Goal: Task Accomplishment & Management: Complete application form

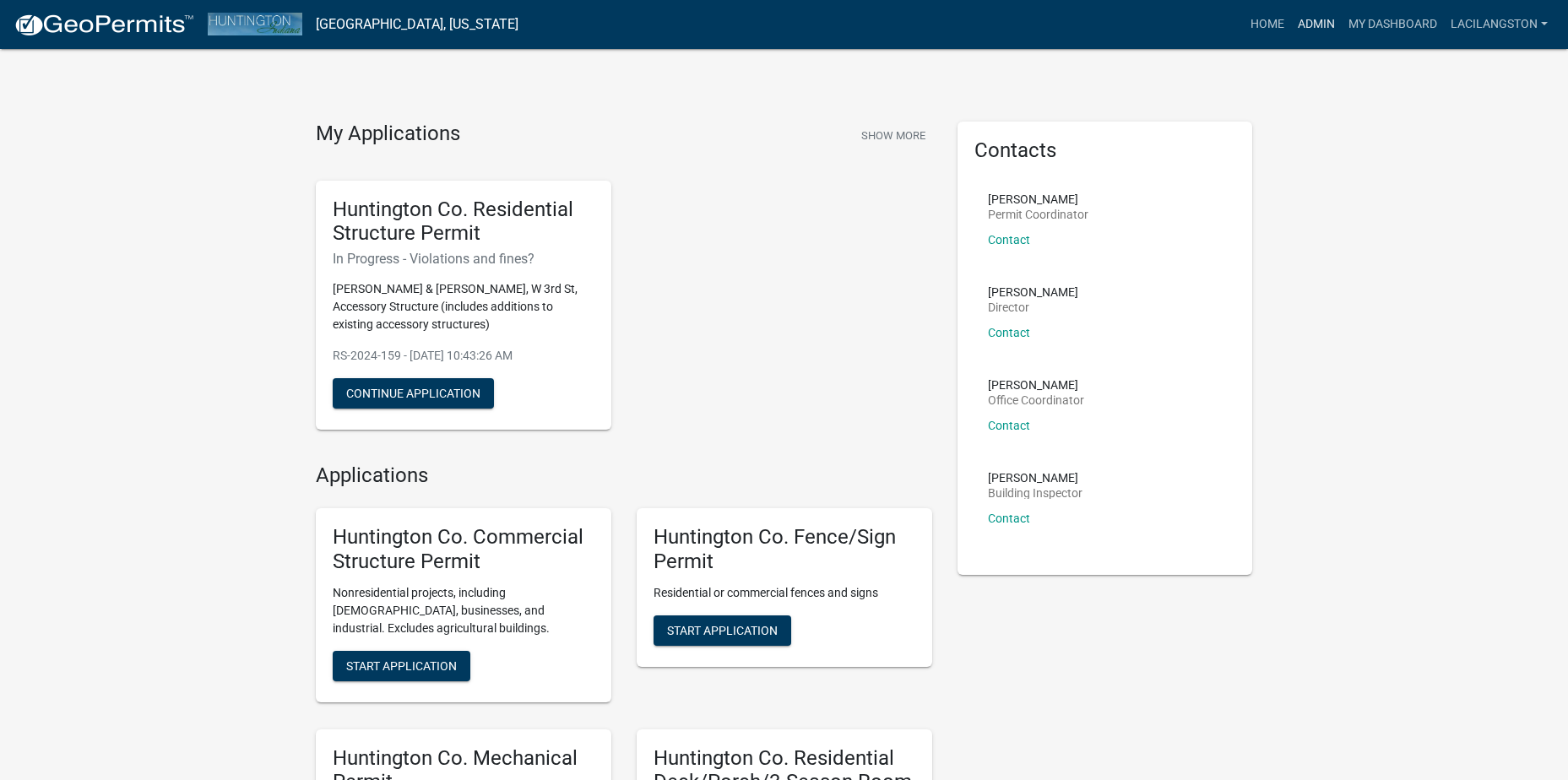
click at [1316, 29] on link "Admin" at bounding box center [1316, 25] width 50 height 32
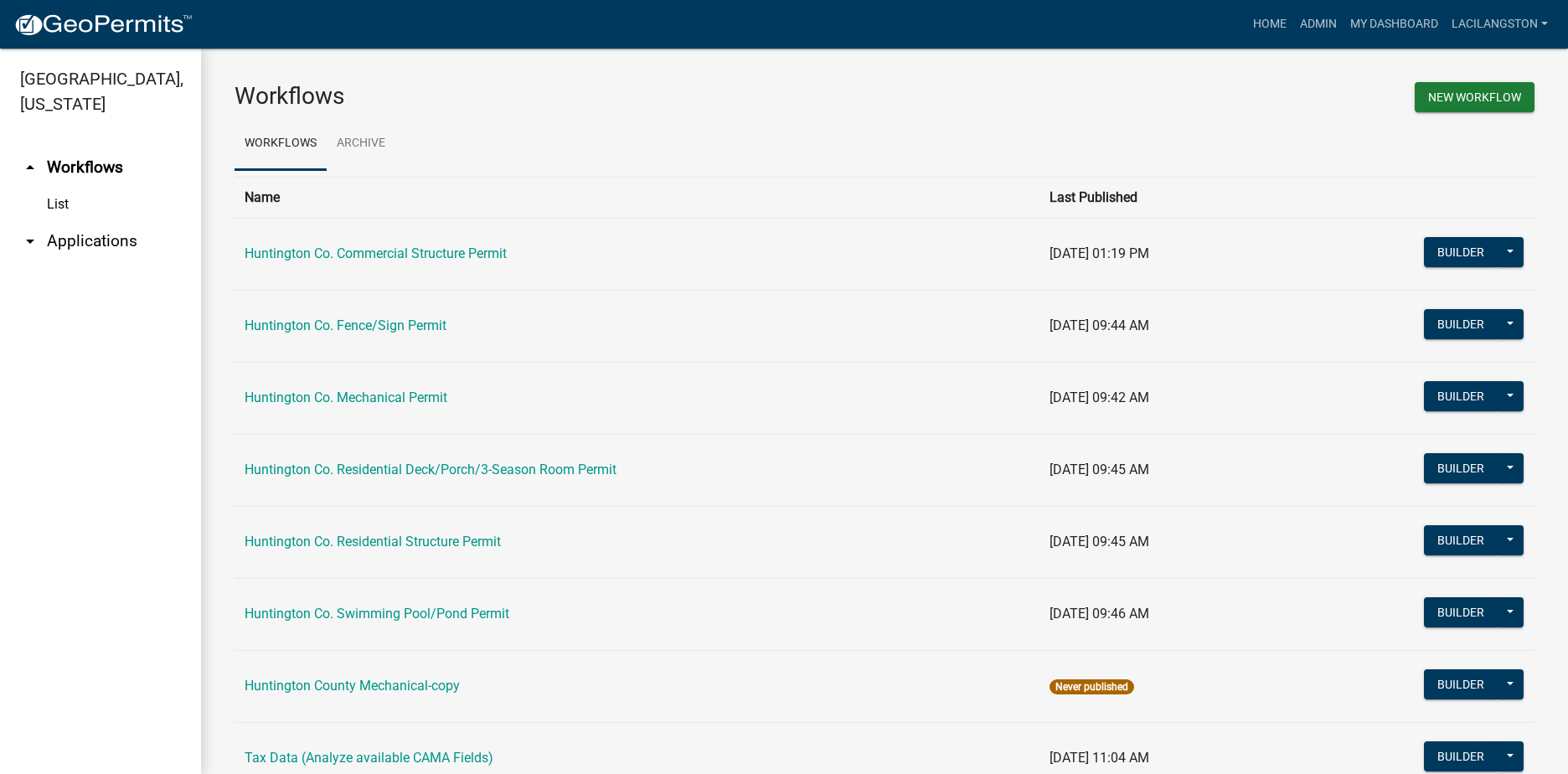
click at [60, 246] on link "arrow_drop_down Applications" at bounding box center [100, 241] width 201 height 40
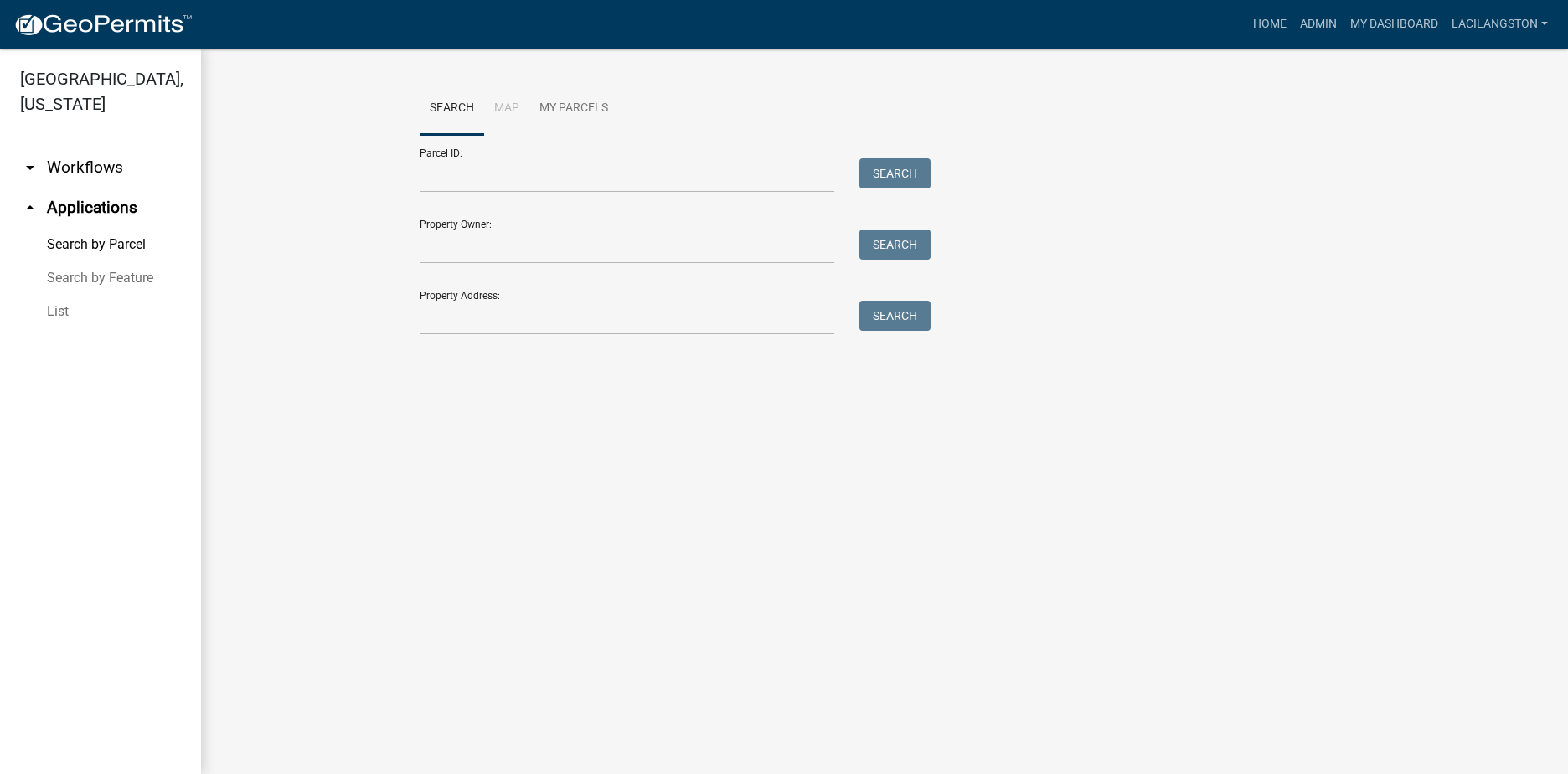
click at [56, 314] on link "List" at bounding box center [100, 312] width 201 height 34
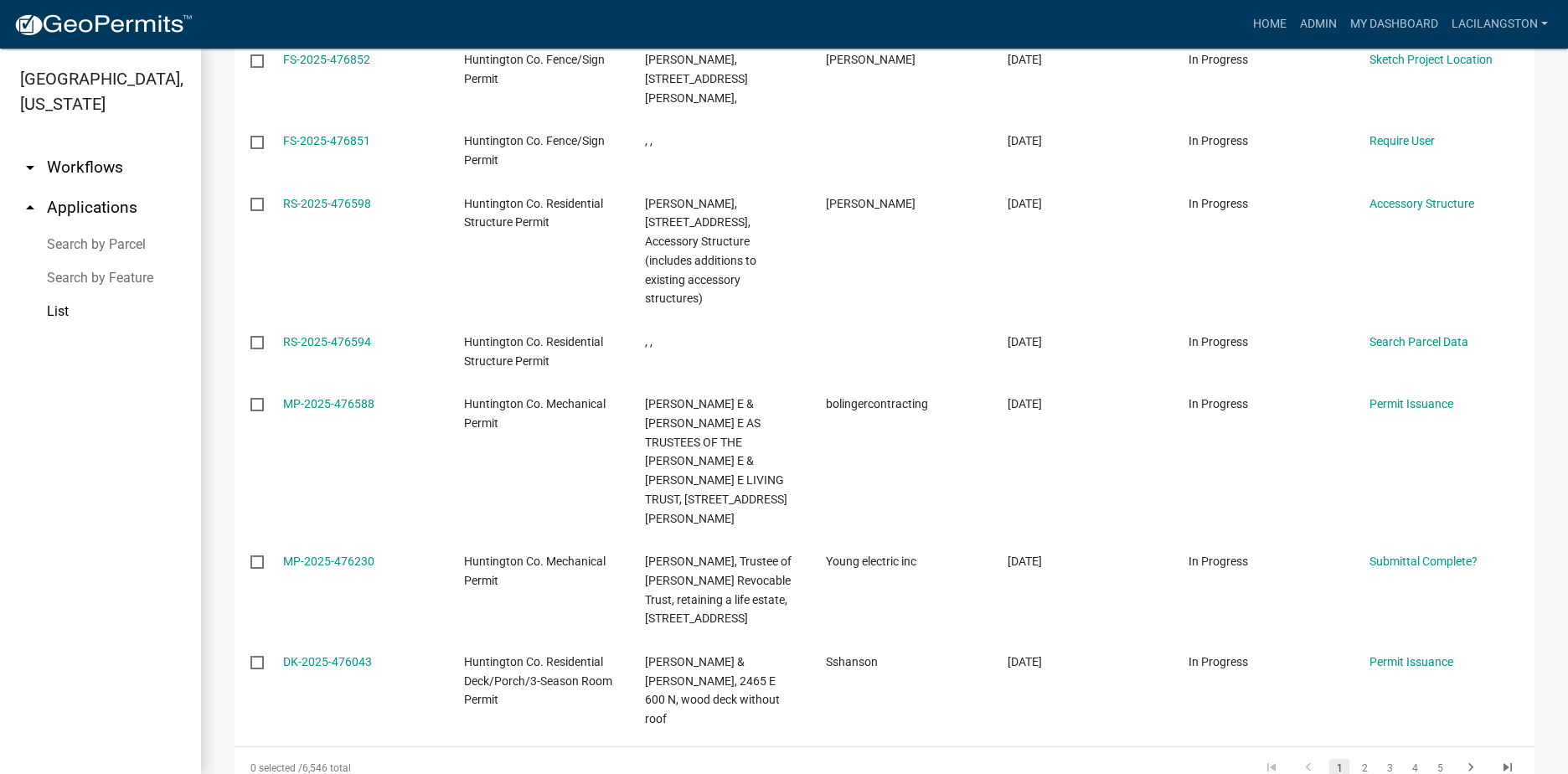
scroll to position [670, 0]
click at [1354, 758] on link "2" at bounding box center [1364, 767] width 20 height 19
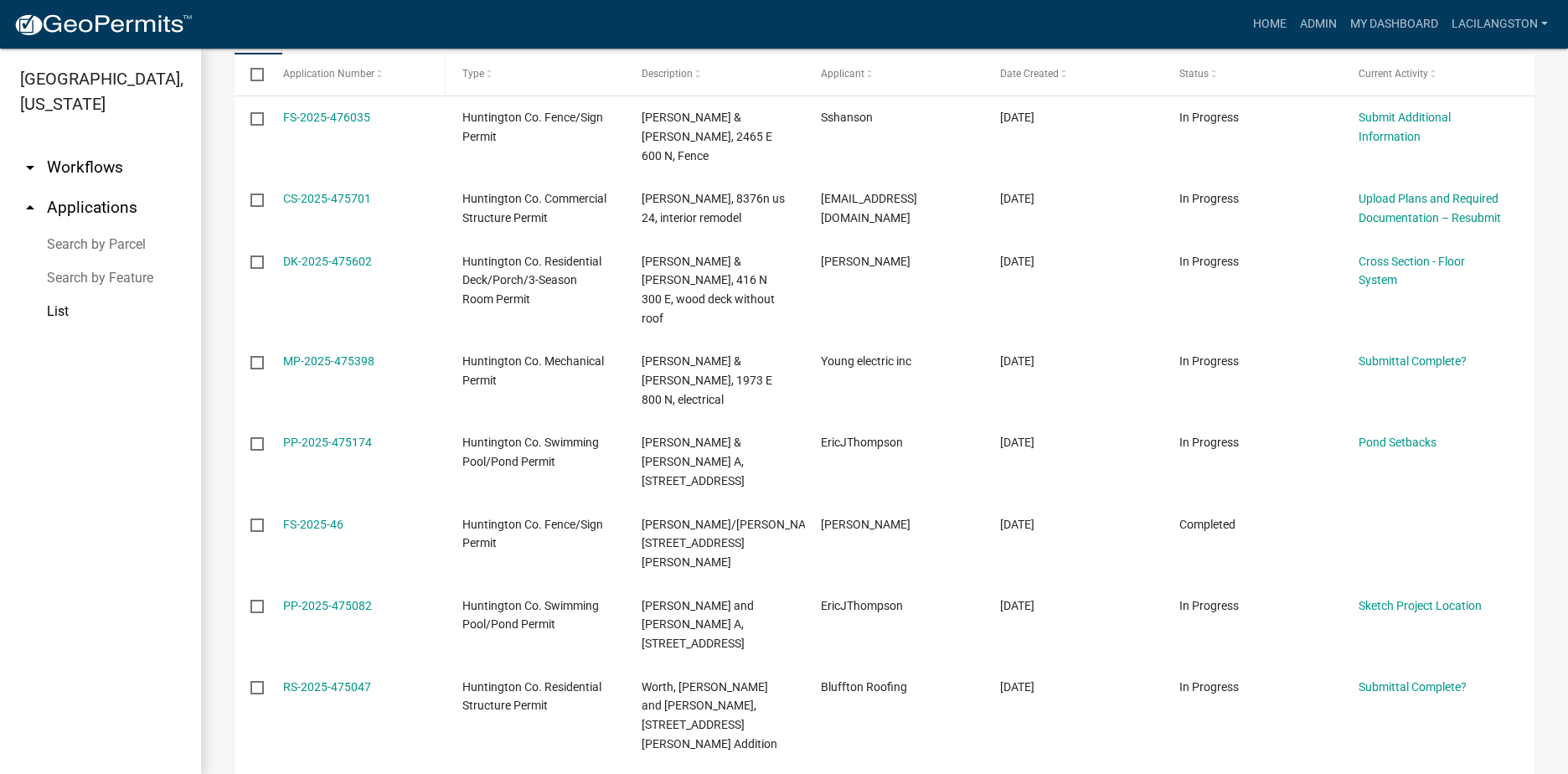
scroll to position [65, 0]
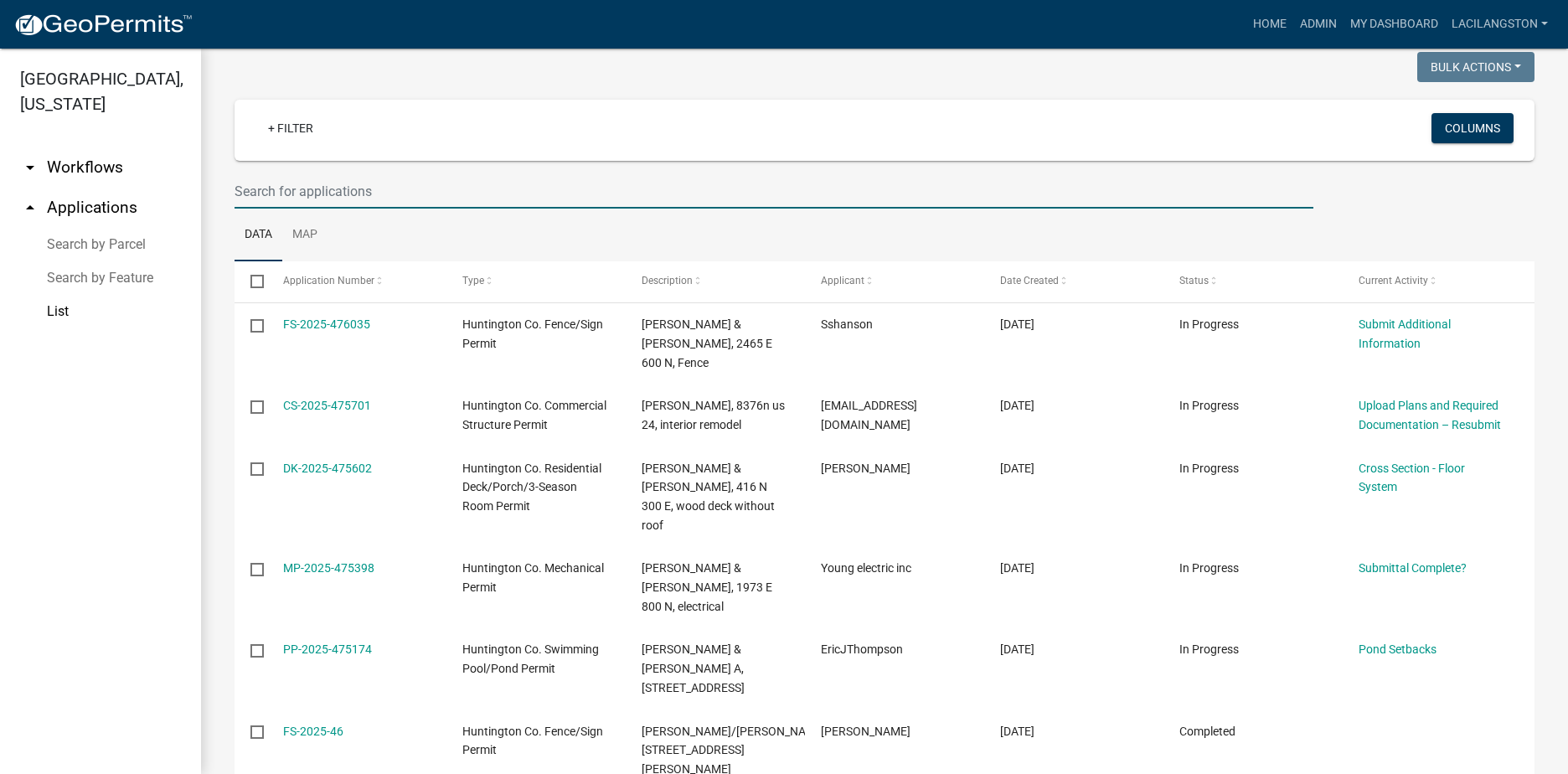
click at [318, 177] on input "text" at bounding box center [774, 191] width 1079 height 34
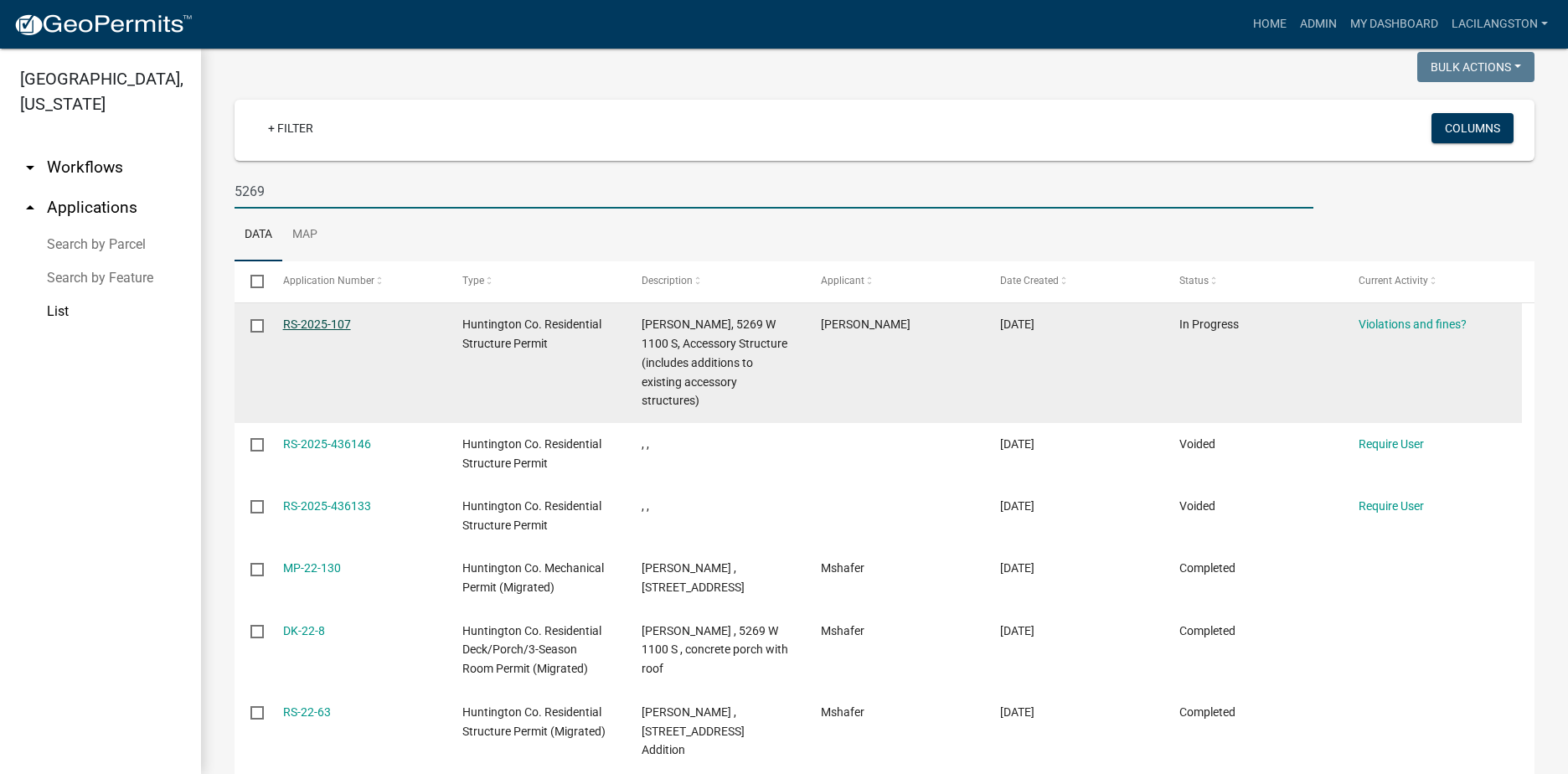
type input "5269"
click at [321, 322] on link "RS-2025-107" at bounding box center [317, 324] width 68 height 13
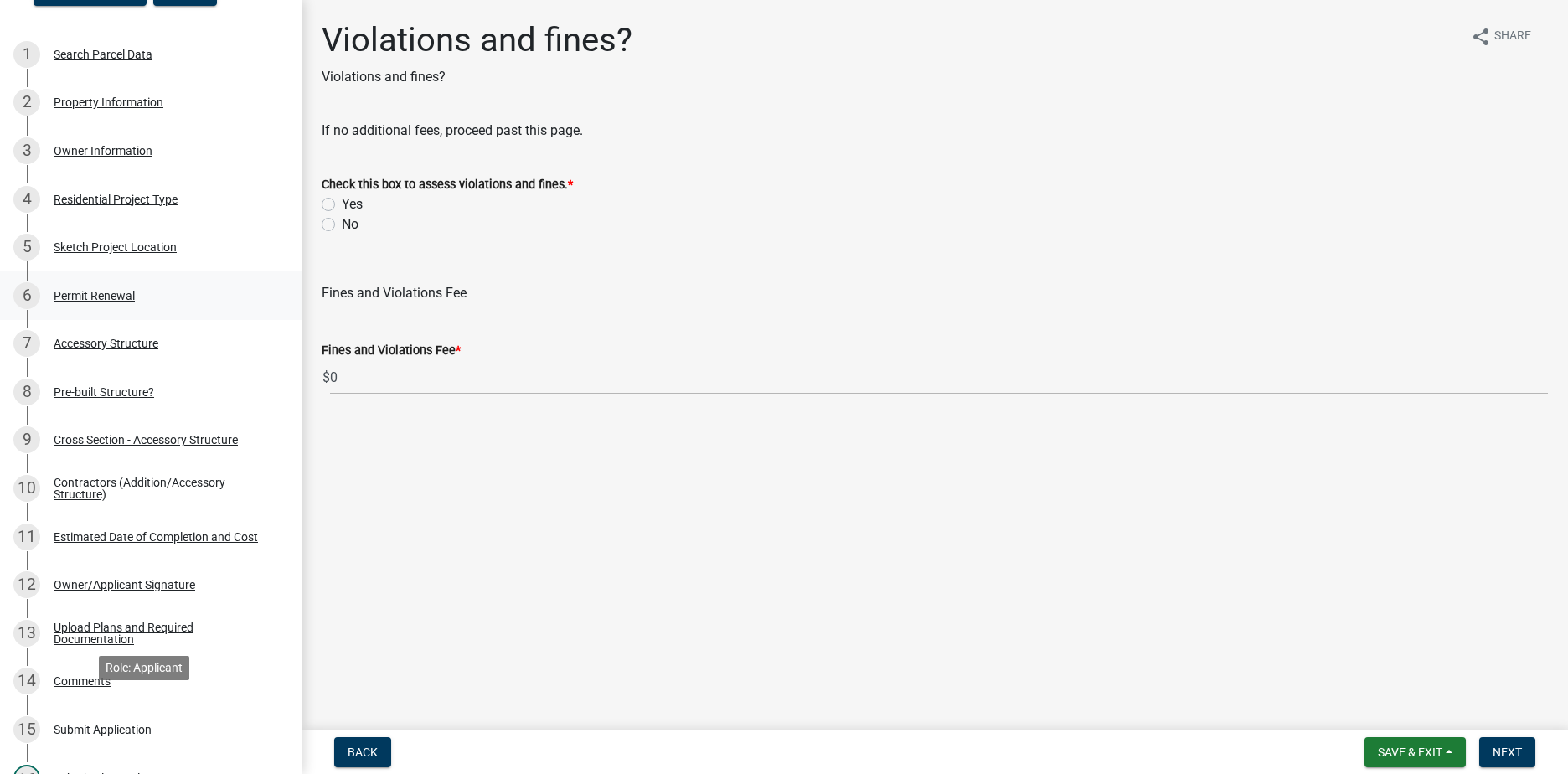
scroll to position [168, 0]
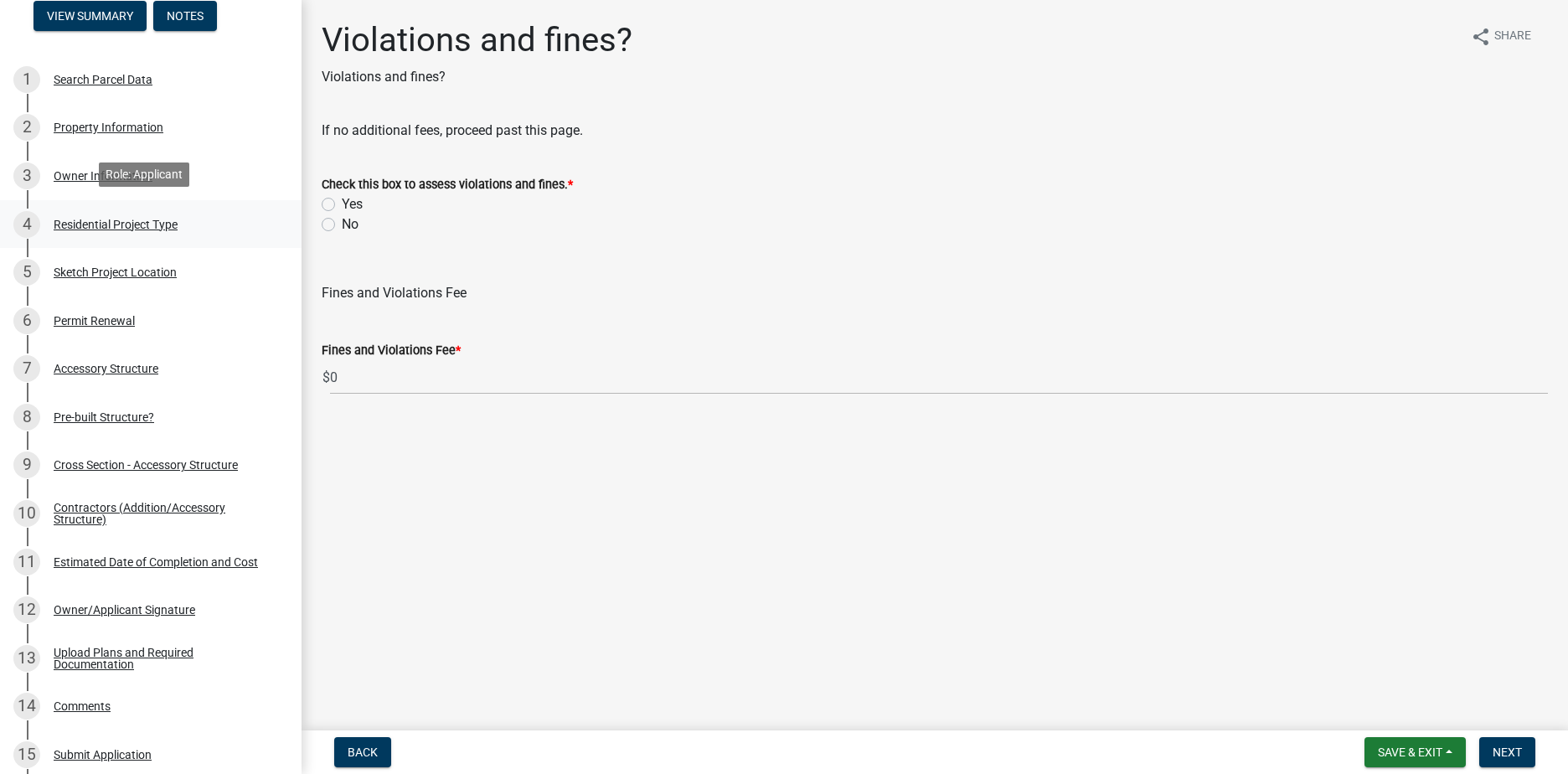
click at [121, 238] on link "4 Residential Project Type" at bounding box center [151, 225] width 301 height 49
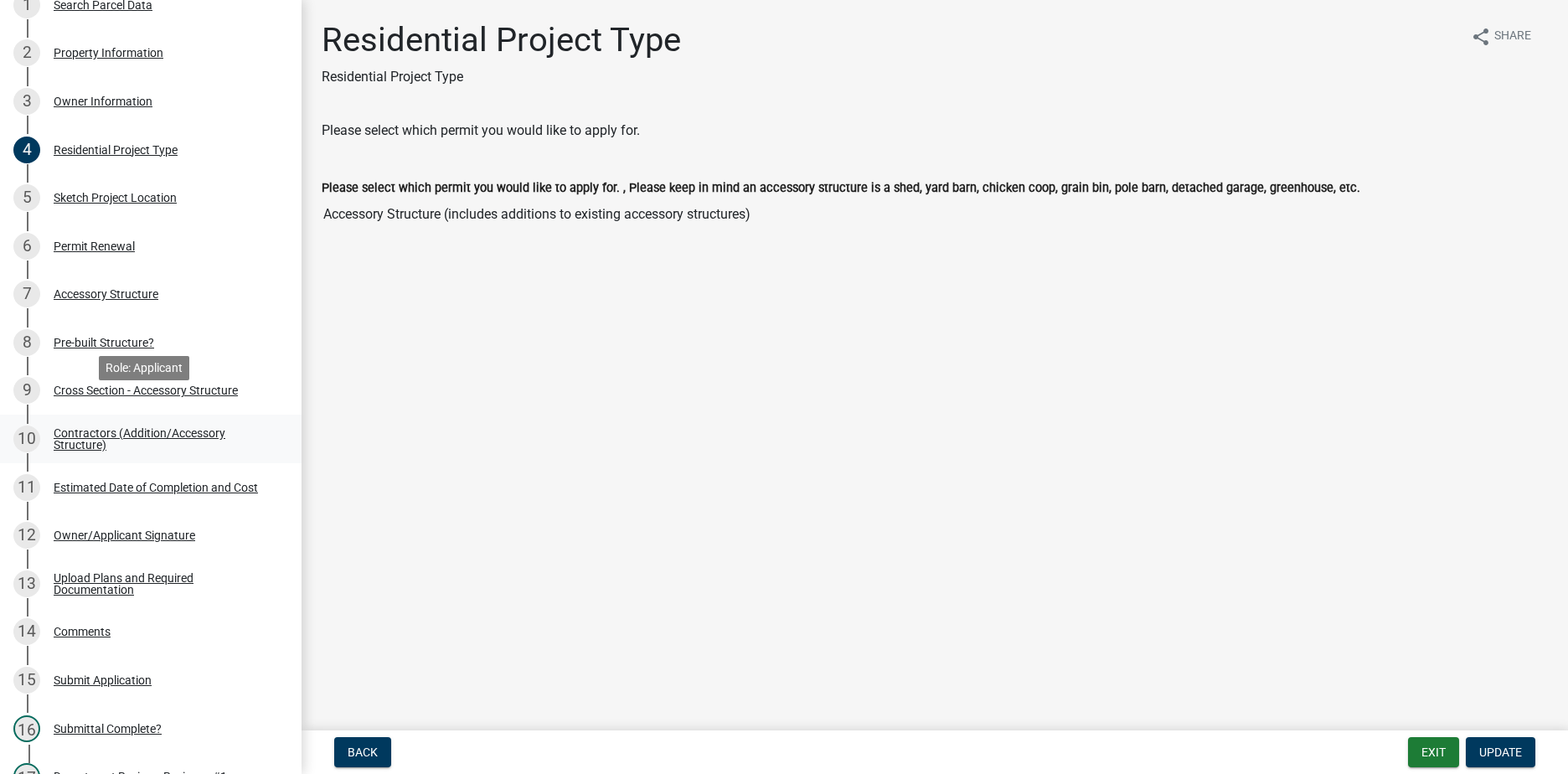
scroll to position [335, 0]
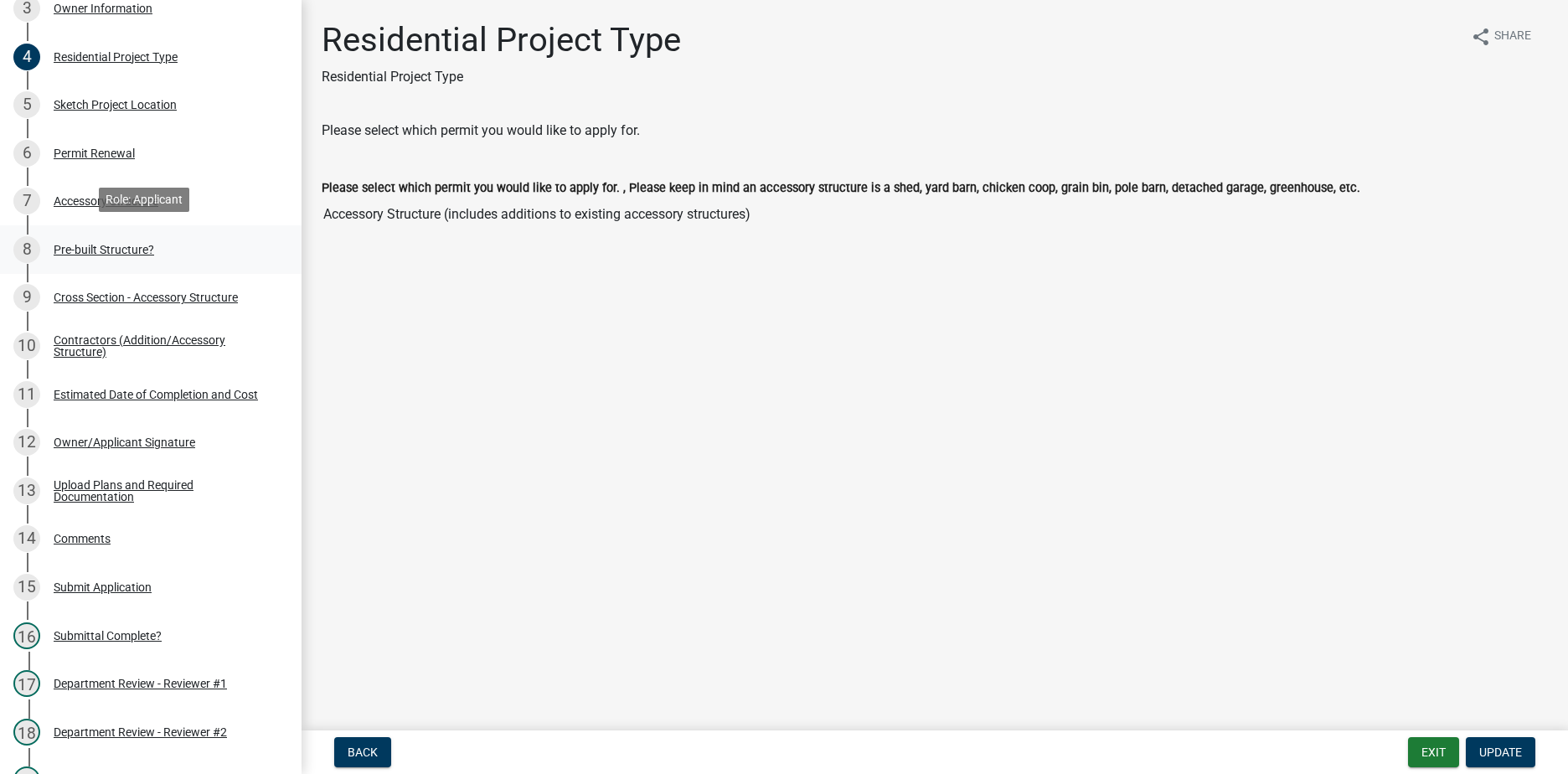
click at [98, 260] on link "8 Pre-built Structure?" at bounding box center [151, 250] width 301 height 49
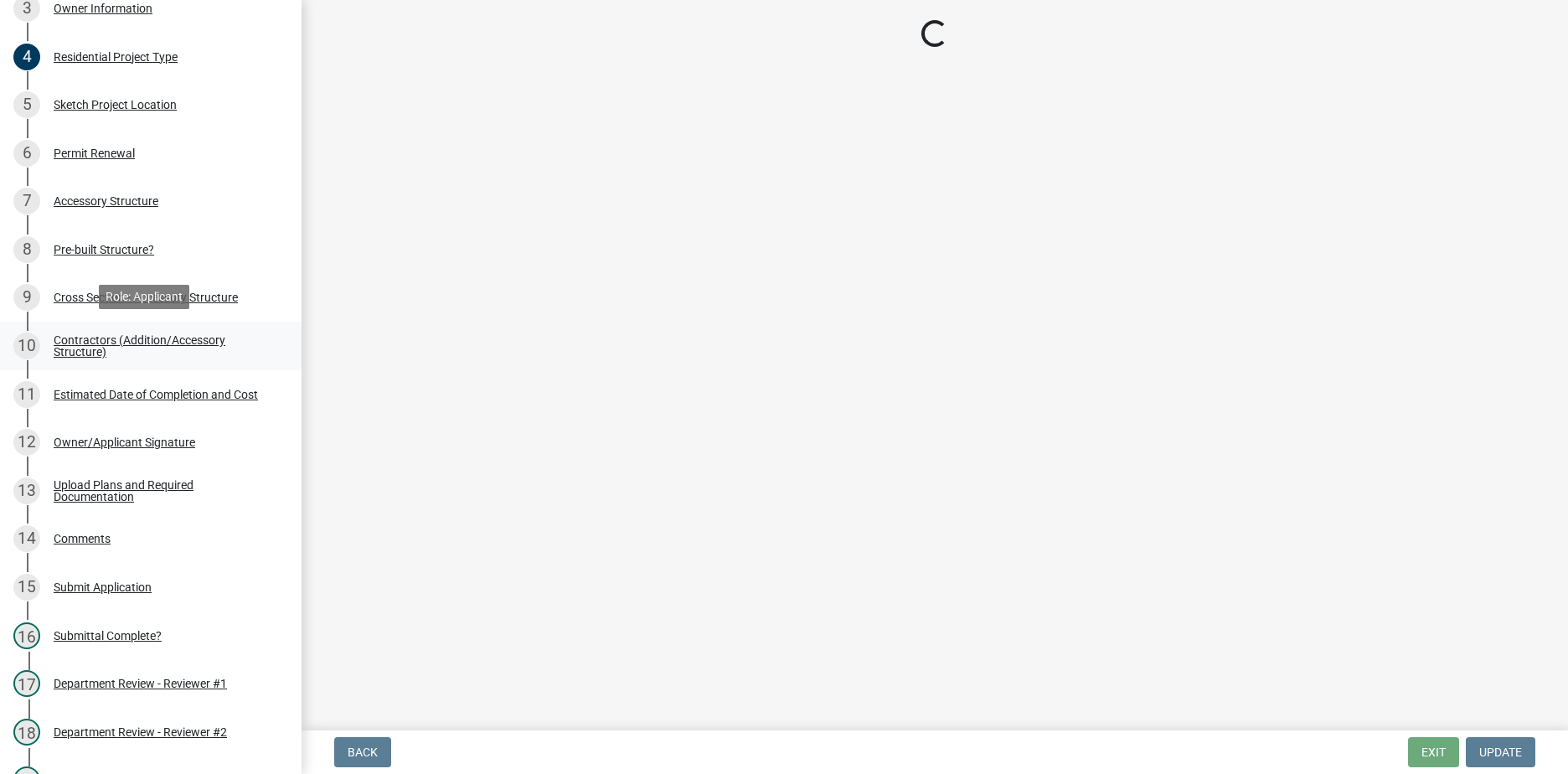
click at [123, 343] on div "Contractors (Addition/Accessory Structure)" at bounding box center [164, 346] width 221 height 24
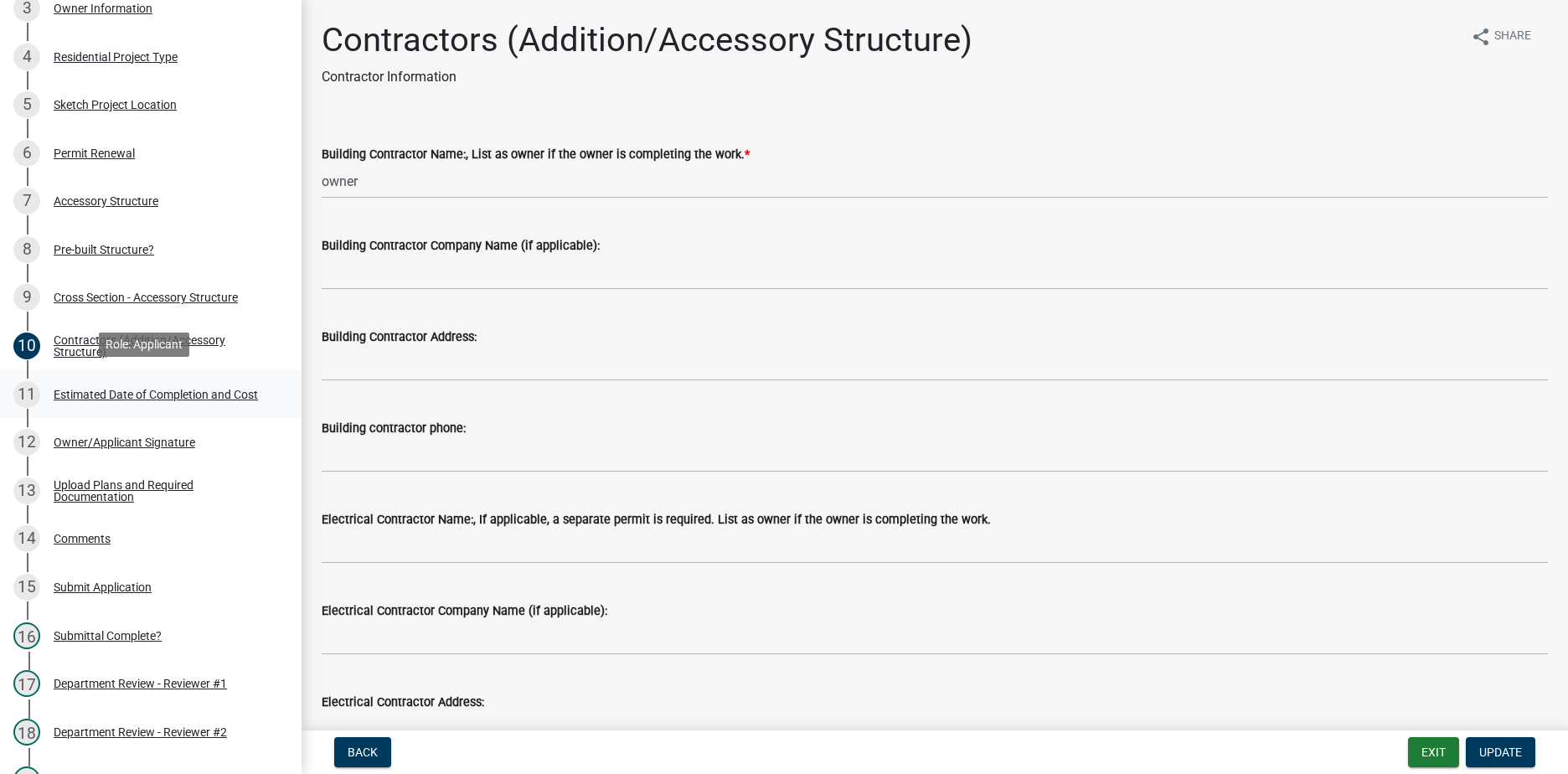
click at [115, 394] on div "Estimated Date of Completion and Cost" at bounding box center [155, 395] width 204 height 11
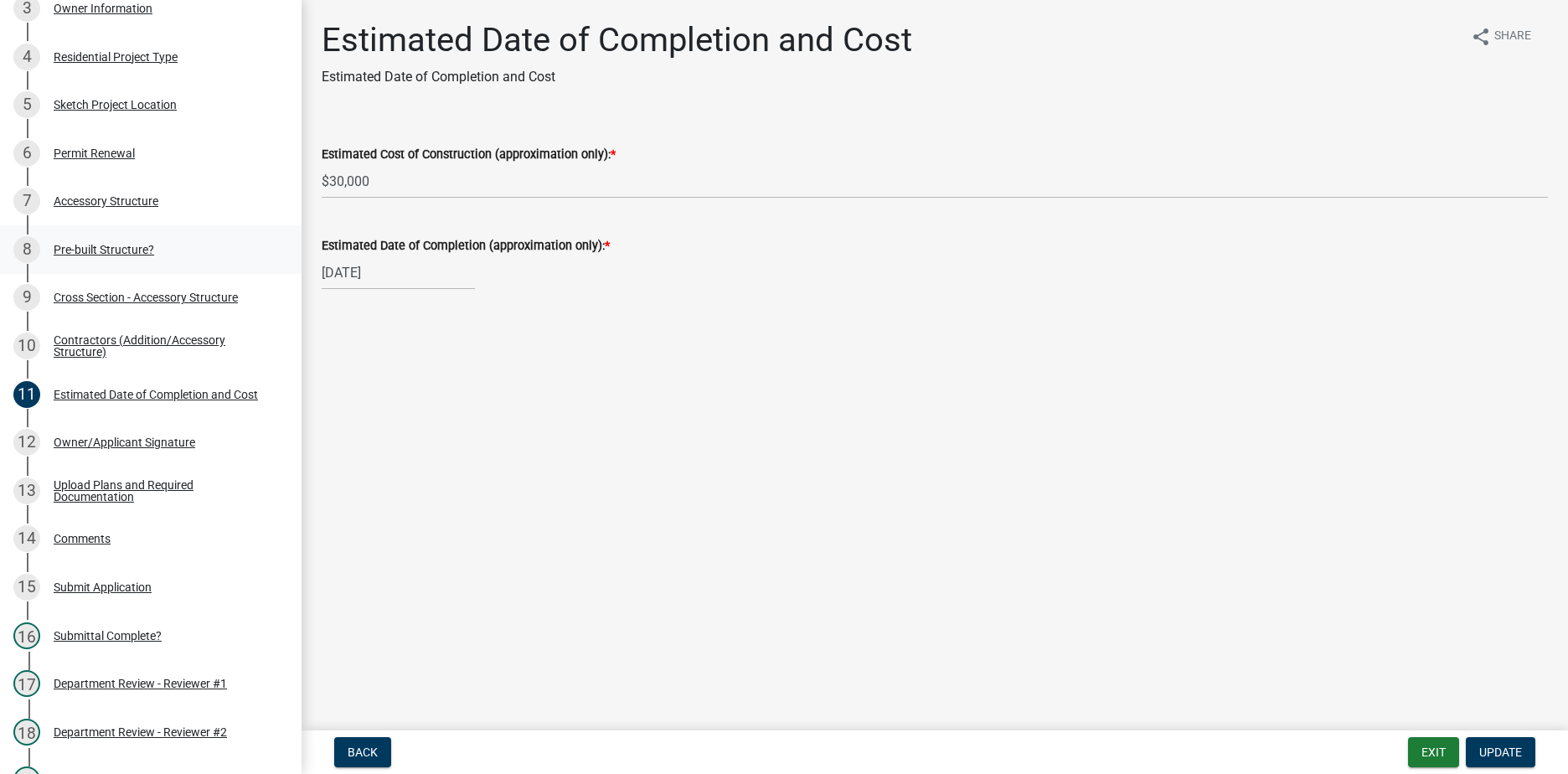
click at [110, 244] on div "Pre-built Structure?" at bounding box center [104, 250] width 101 height 11
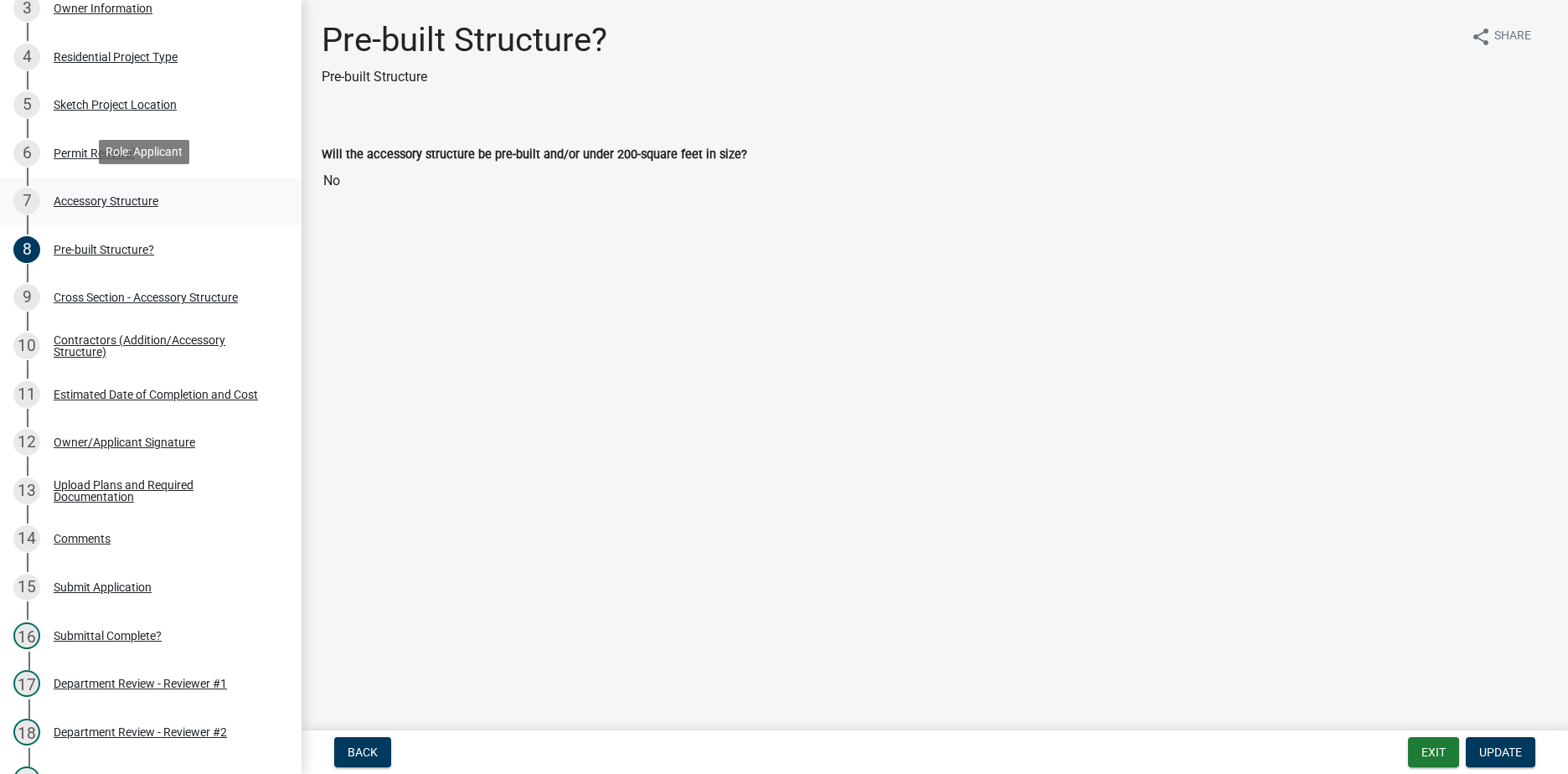
click at [109, 206] on div "7 Accessory Structure" at bounding box center [143, 201] width 261 height 26
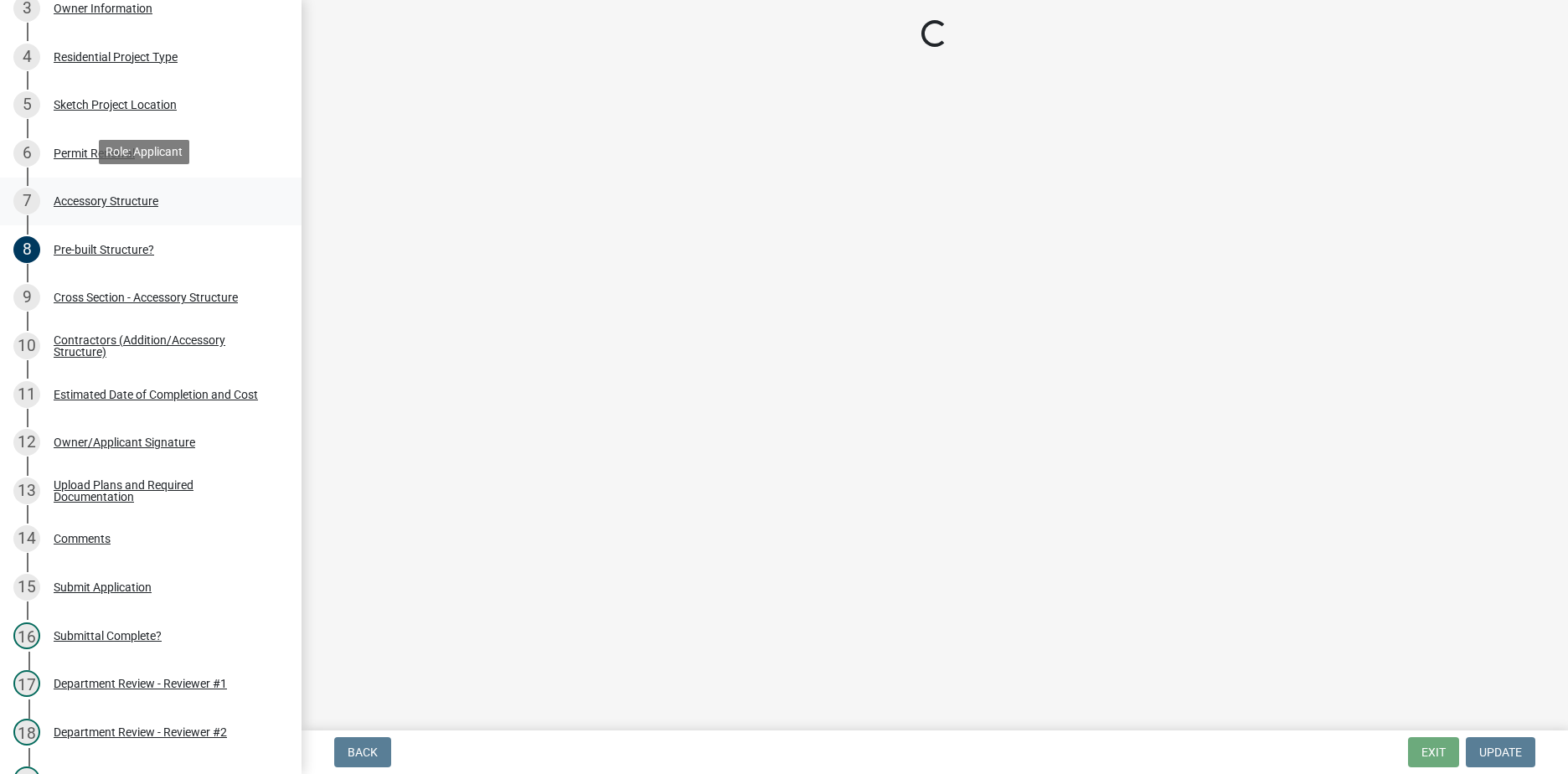
select select "4418f613-df8c-4351-93c7-487e9601c281"
select select "e88b1875-137a-4a9f-a5b6-d9cbc438664c"
select select "e290cb59-fde3-4413-9642-22cae6324ace"
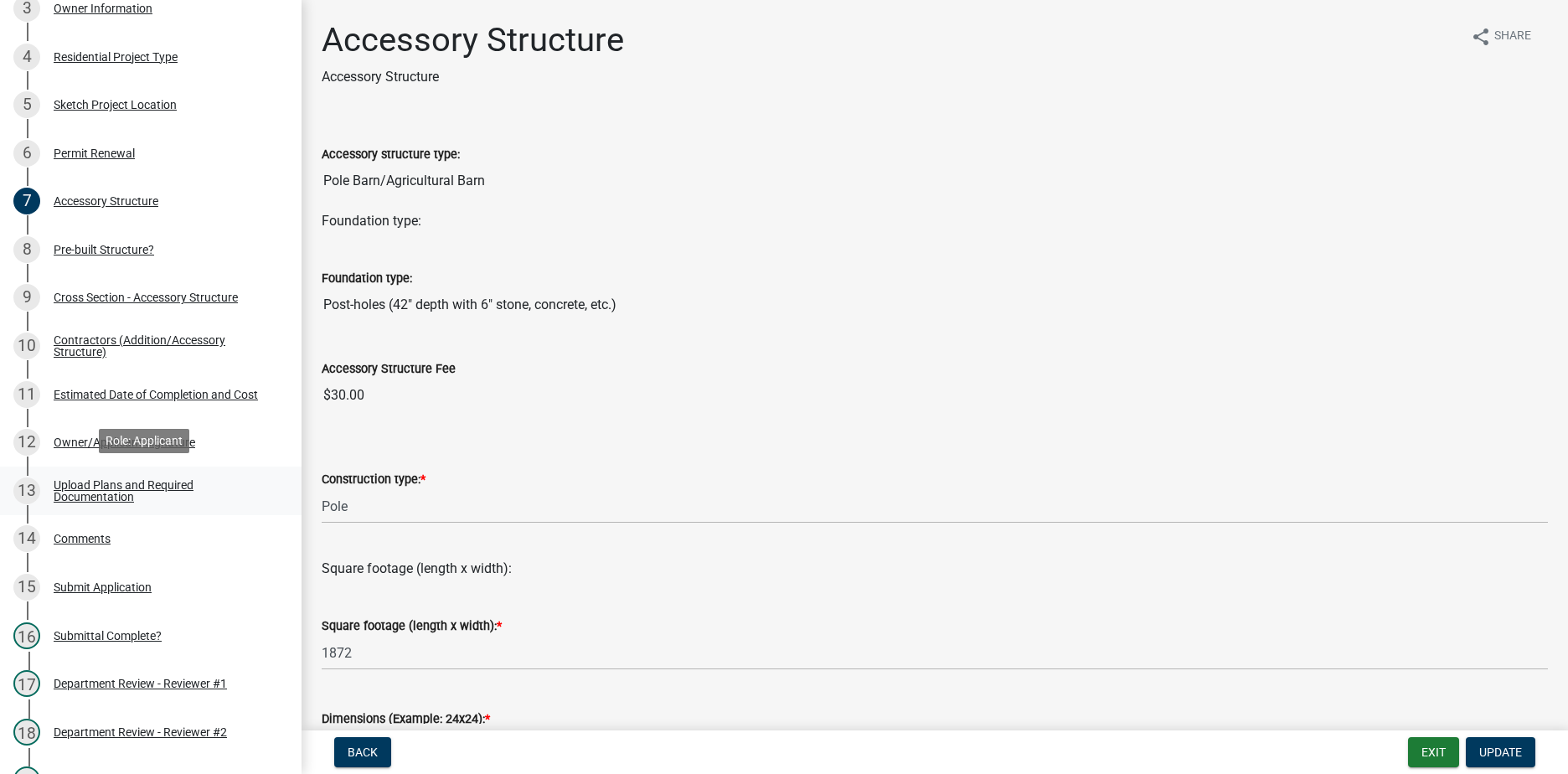
click at [121, 485] on div "Upload Plans and Required Documentation" at bounding box center [164, 491] width 221 height 24
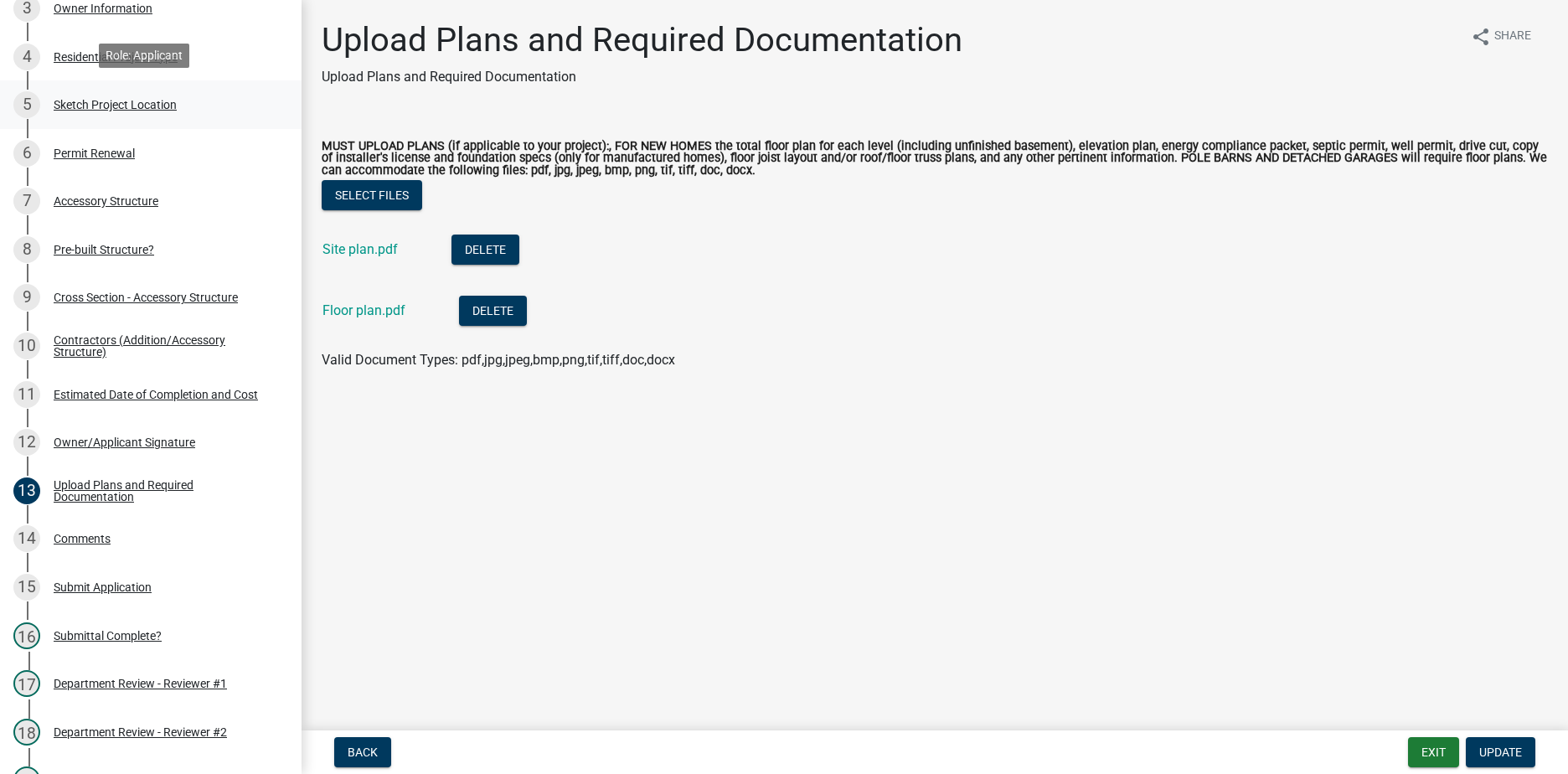
click at [141, 99] on div "Sketch Project Location" at bounding box center [115, 105] width 123 height 11
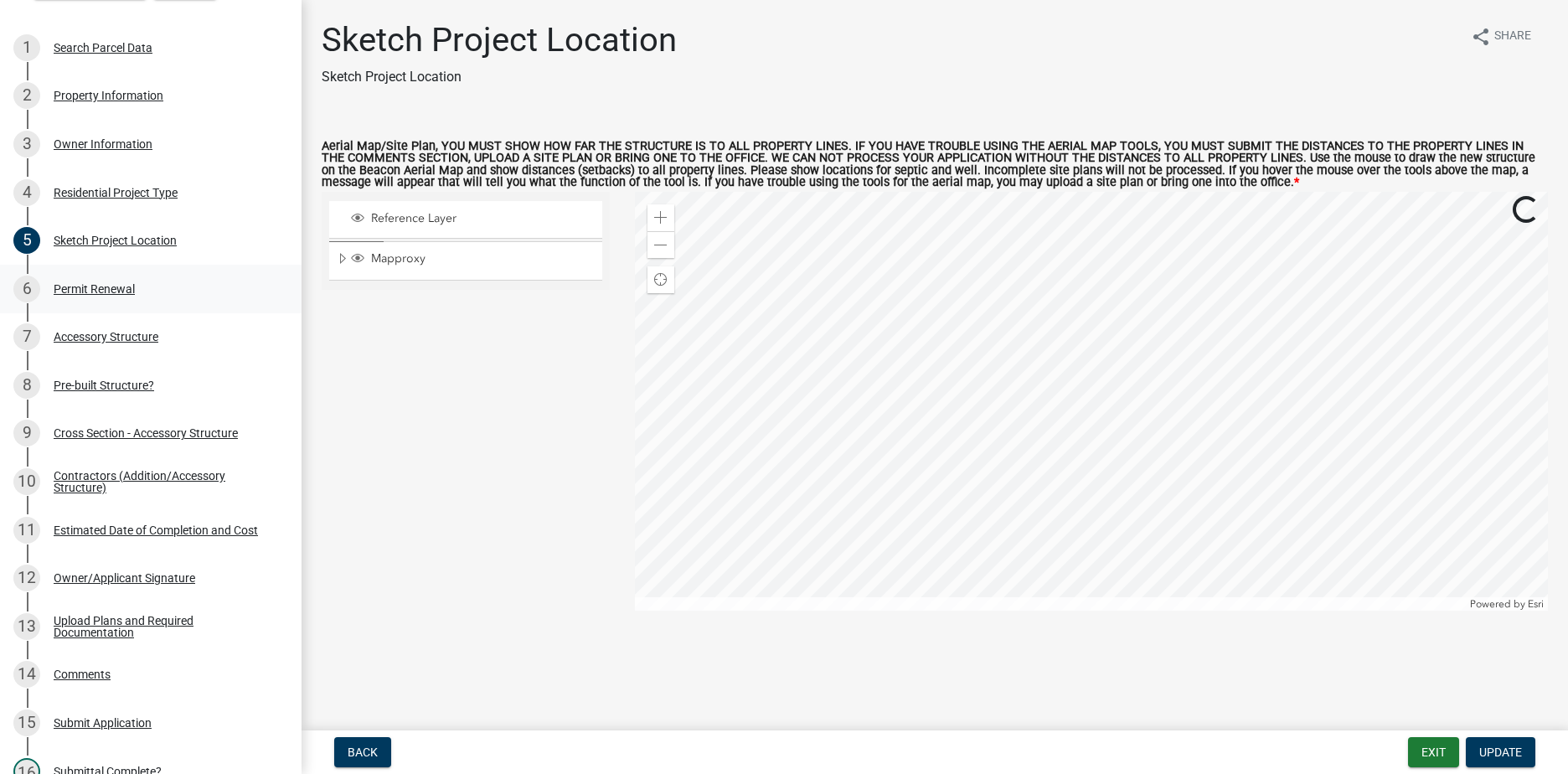
scroll to position [168, 0]
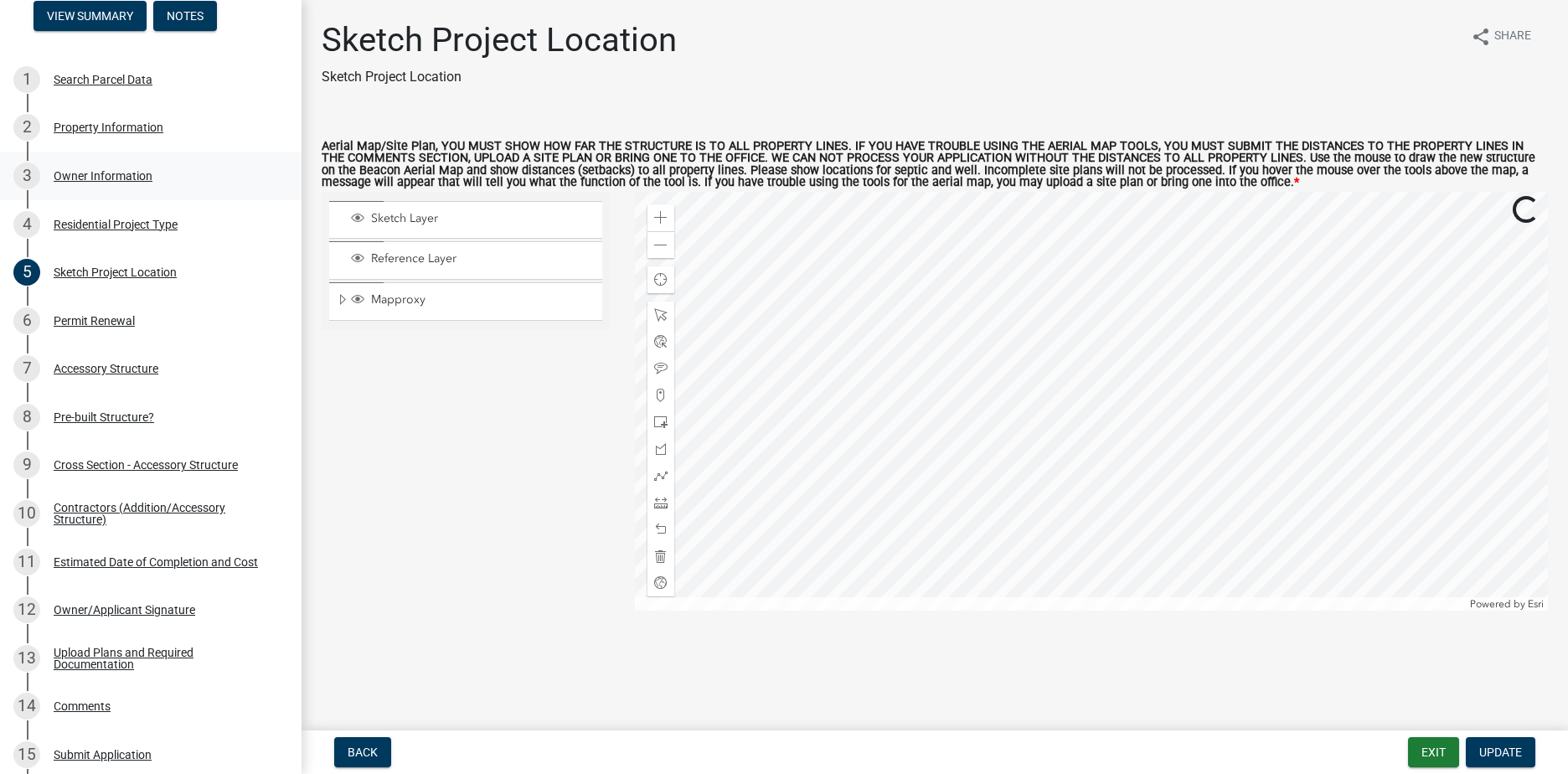
click at [122, 170] on div "Owner Information" at bounding box center [103, 176] width 99 height 11
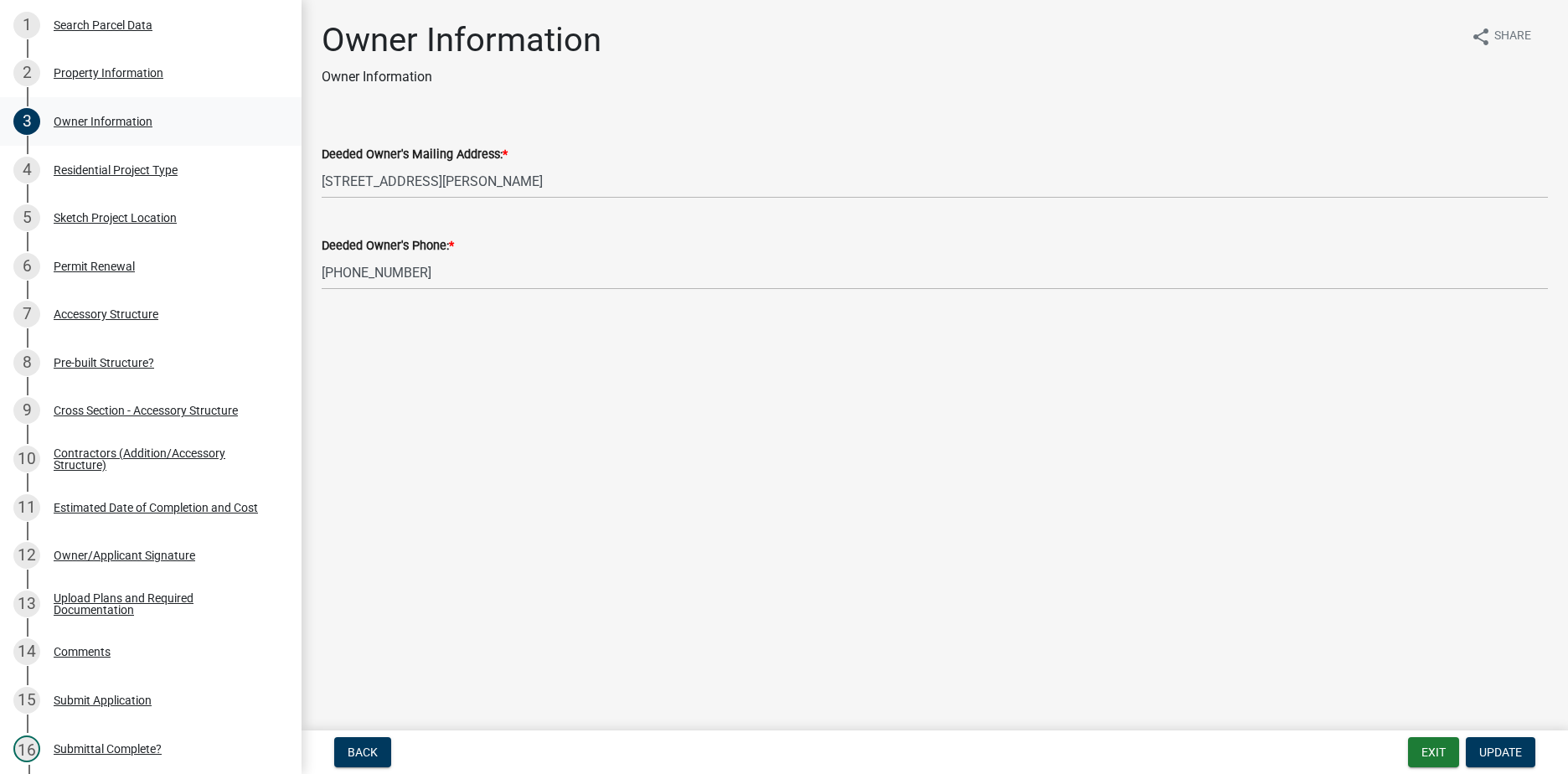
scroll to position [251, 0]
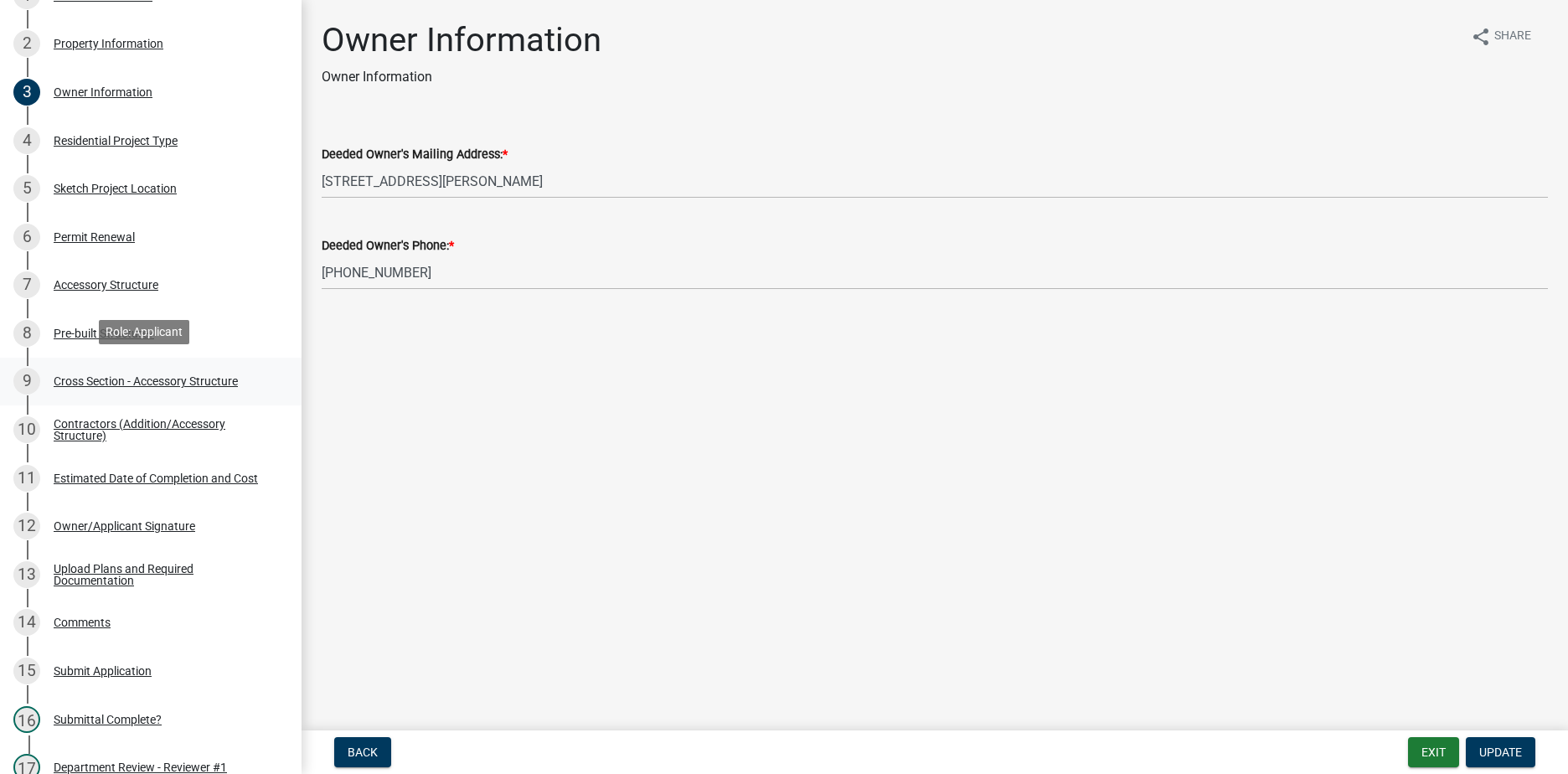
click at [137, 359] on link "9 Cross Section - Accessory Structure" at bounding box center [151, 382] width 301 height 49
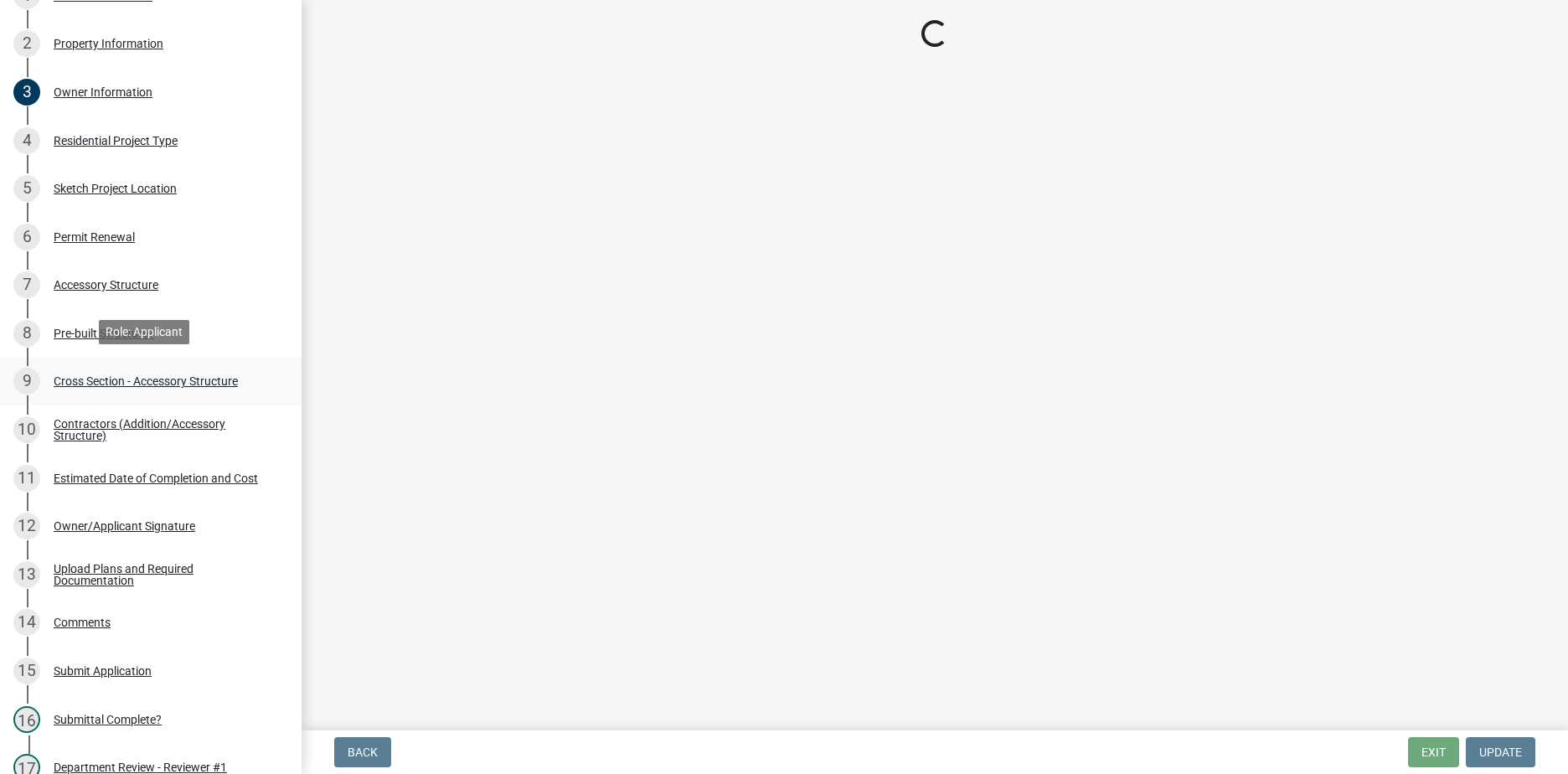
select select "24d4f506-41fa-4939-ac19-17382de83287"
select select "58ed3e0b-1ace-471f-b889-2677fdd8f470"
select select "22f604be-c36a-40f3-9f57-4bbc5c076a1d"
select select "d2ffbfd7-5c5a-4bd1-90d0-91a80e23a38a"
select select "ea23cacd-d3bc-4cdb-b56f-d55d2eb935a9"
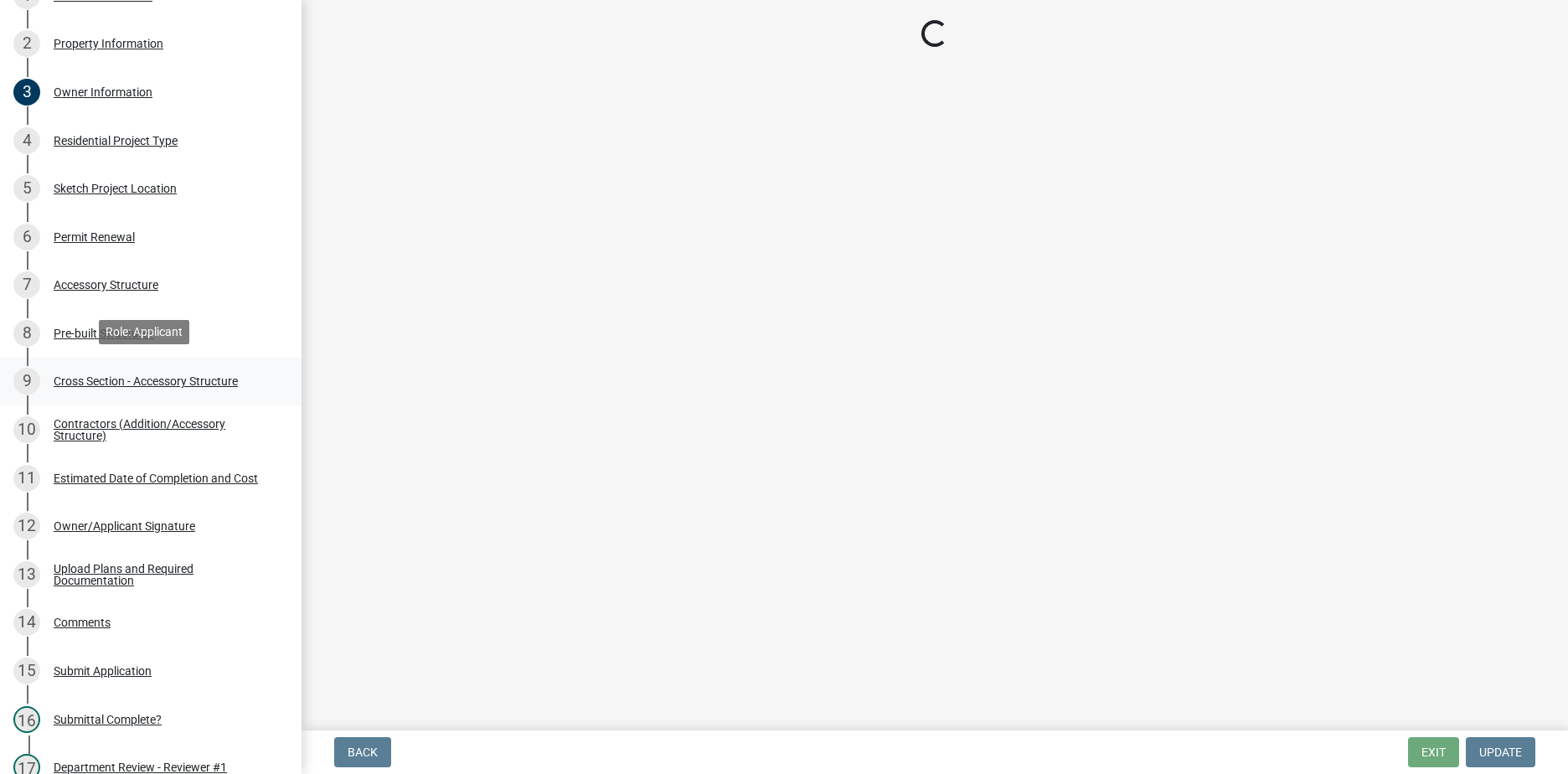
select select "c7aad980-77f9-438f-8690-1b6827bc1b3a"
select select "662e4994-88a5-4081-9f70-622506e6c315"
select select "437d5bbf-de9a-4f39-89be-882567d8ea4c"
select select "05f0e2c8-d078-4fde-8725-801056d7cdab"
select select "900e1797-6404-4b29-8b5a-726808babd6b"
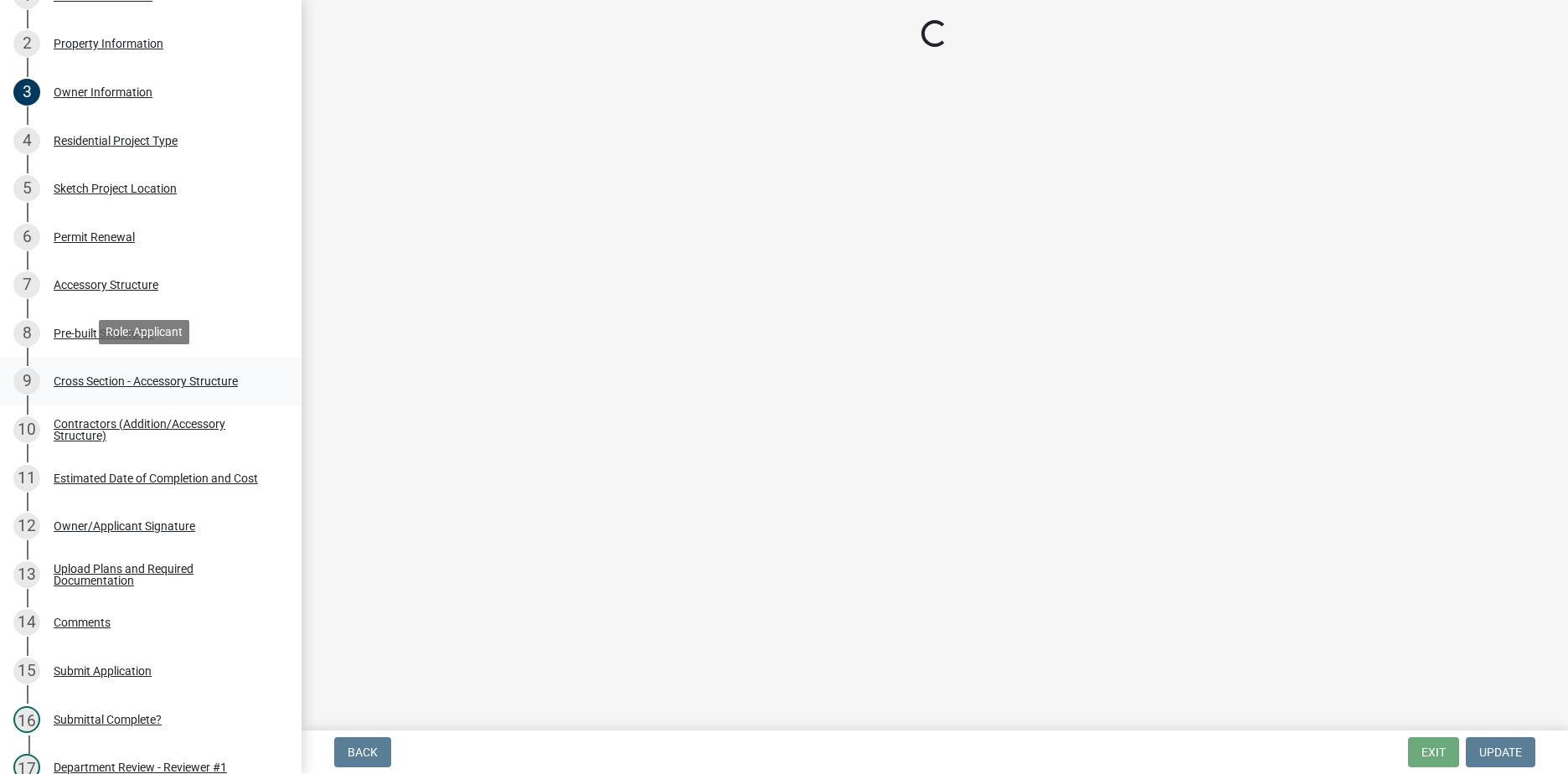
select select "b6fb852f-7078-4d61-b713-1076353fc7da"
select select "4fdc516c-604c-4414-8a7b-17ba26ee5816"
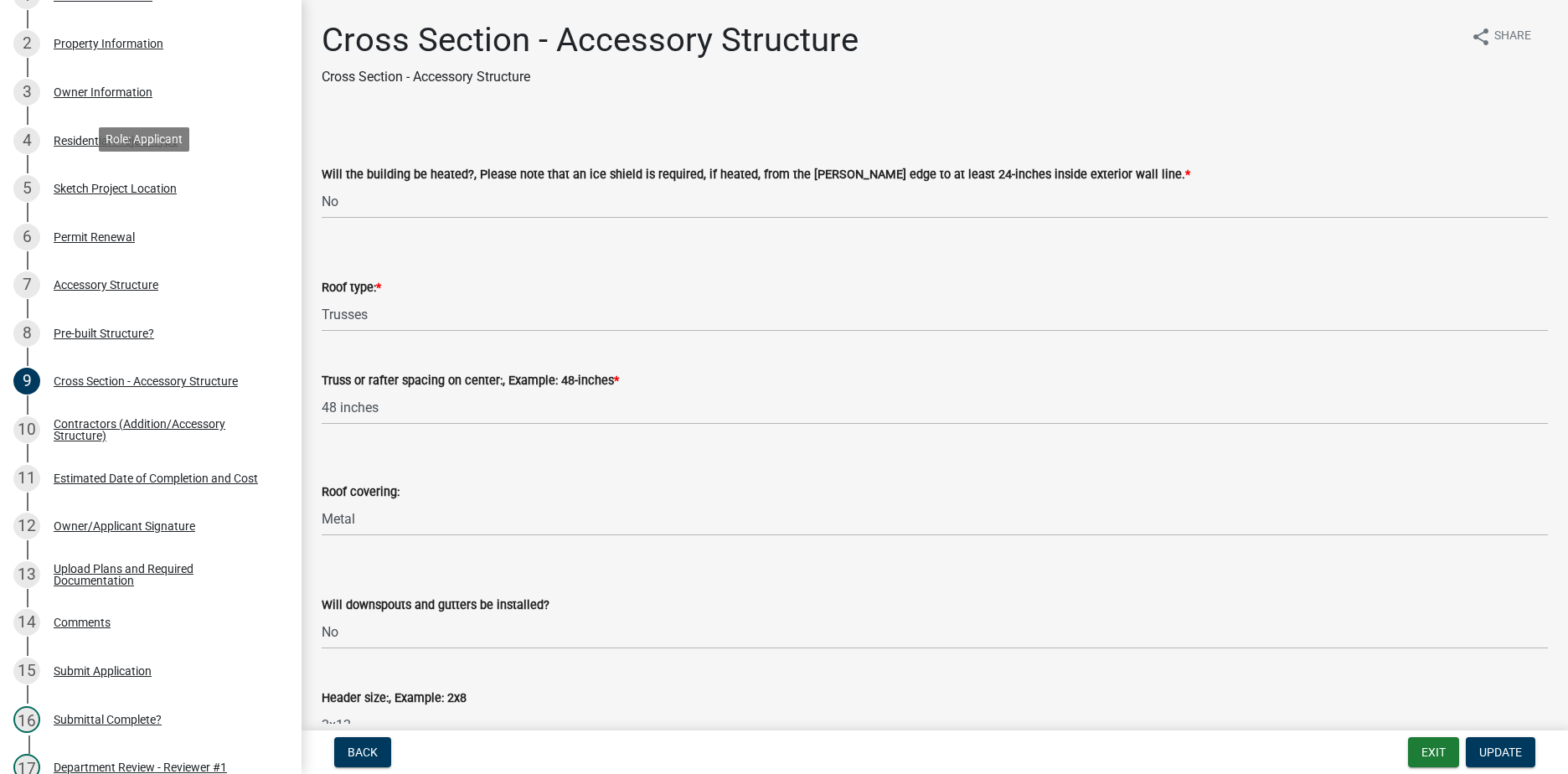
click at [122, 189] on div "Sketch Project Location" at bounding box center [115, 188] width 123 height 11
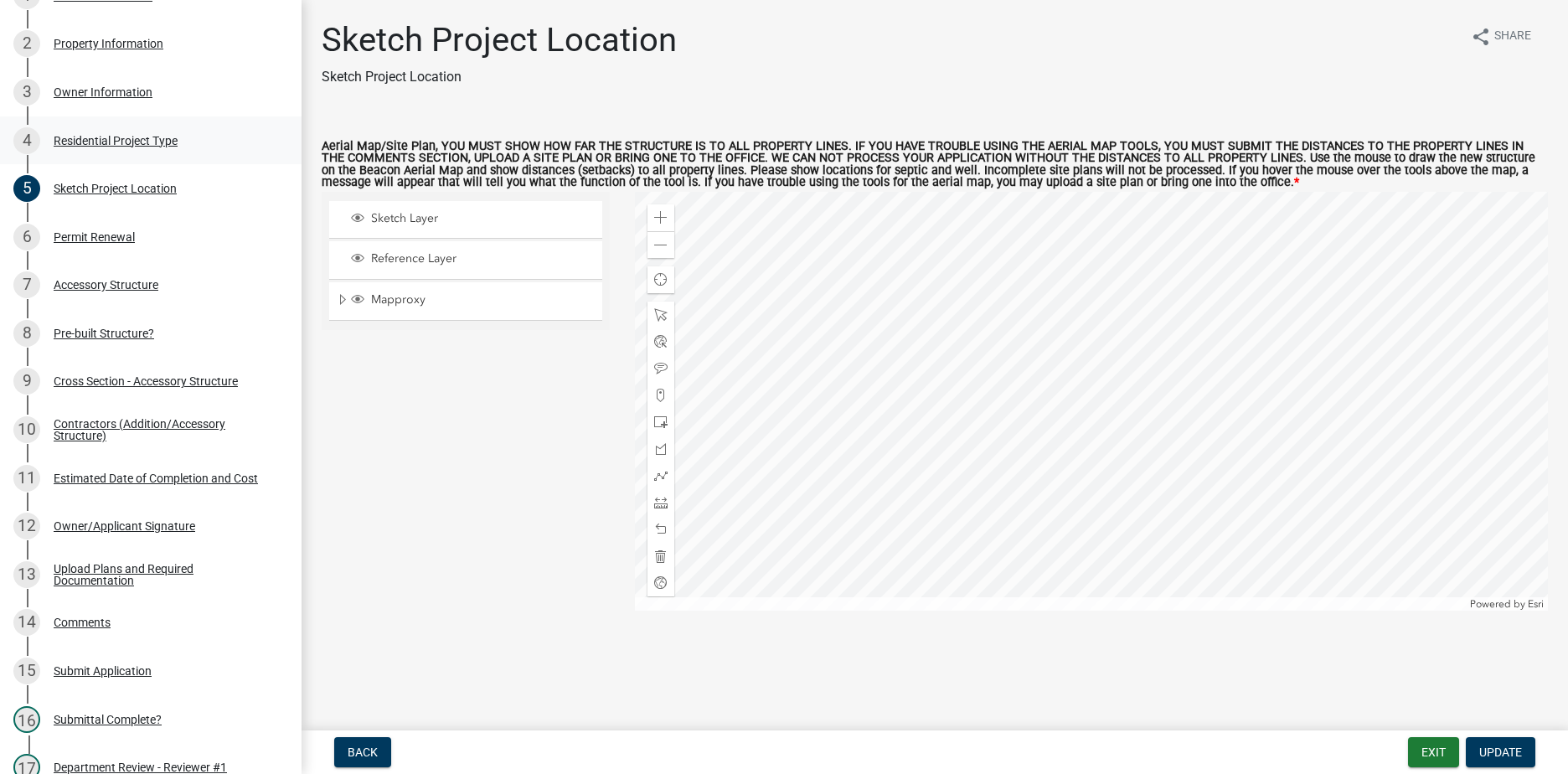
click at [153, 138] on div "Residential Project Type" at bounding box center [116, 140] width 124 height 11
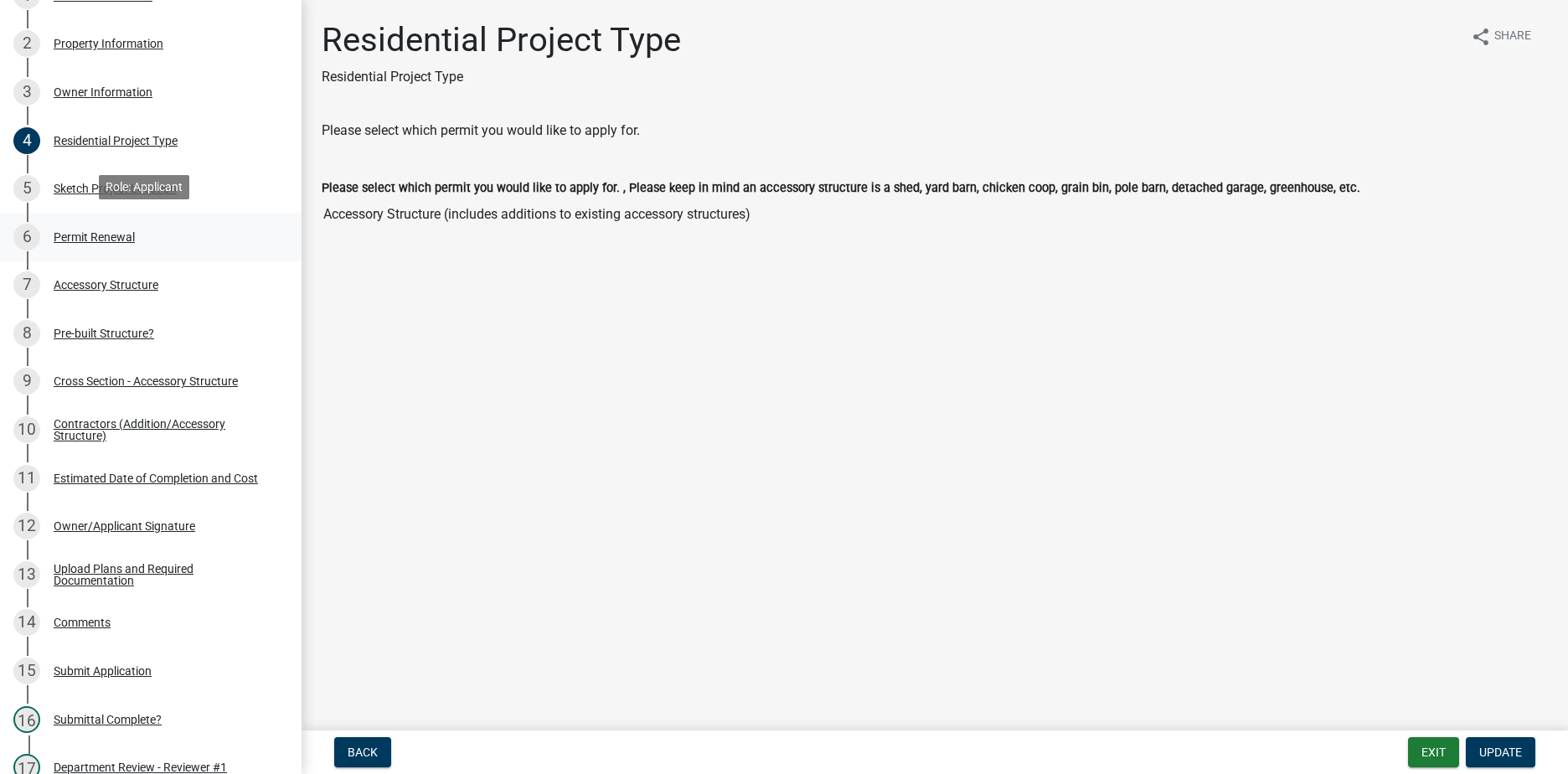
click at [139, 229] on div "6 Permit Renewal" at bounding box center [143, 236] width 261 height 26
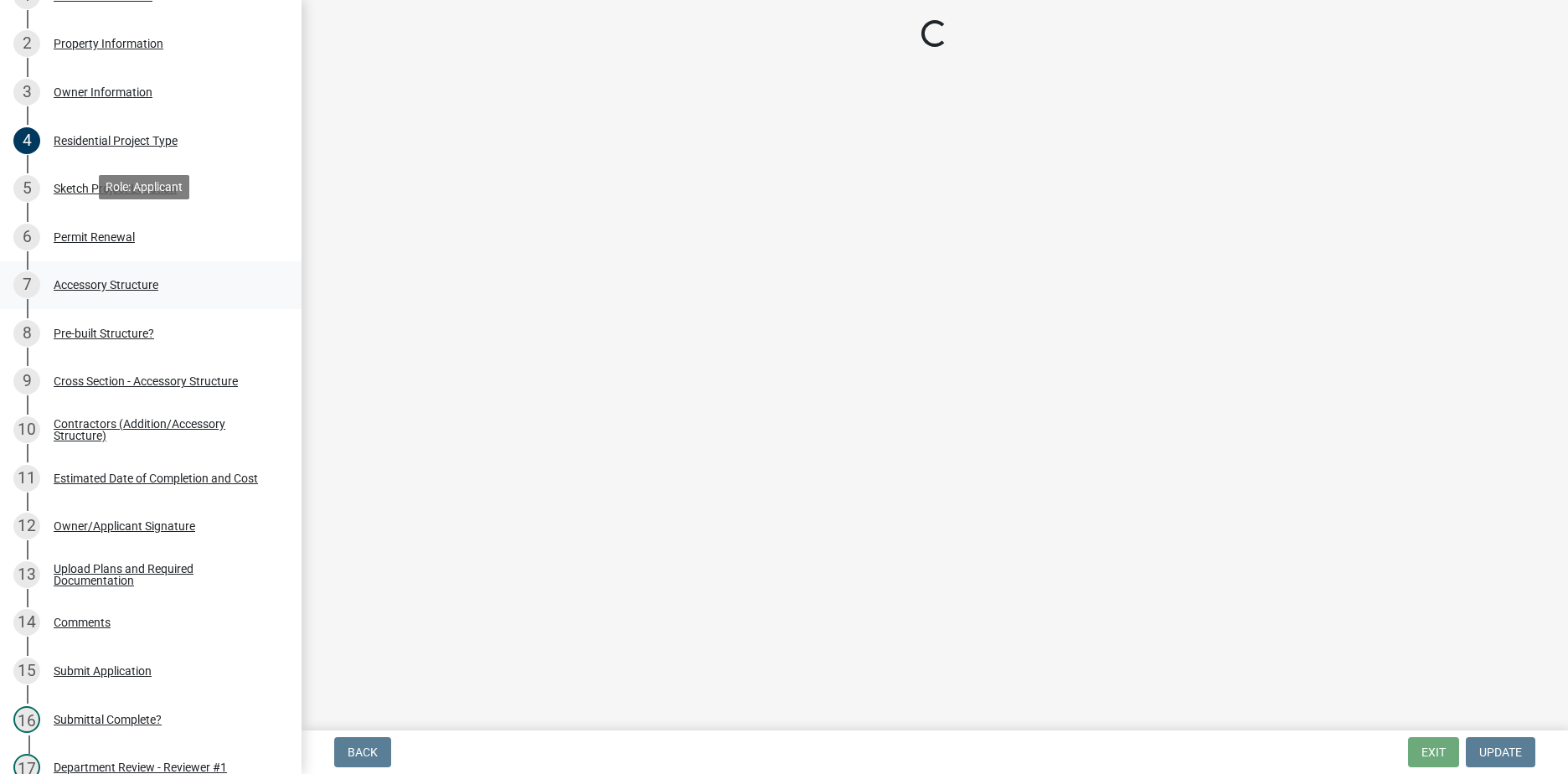
select select "7022fa2c-6c9f-4a5e-8d19-47b221a2a07d"
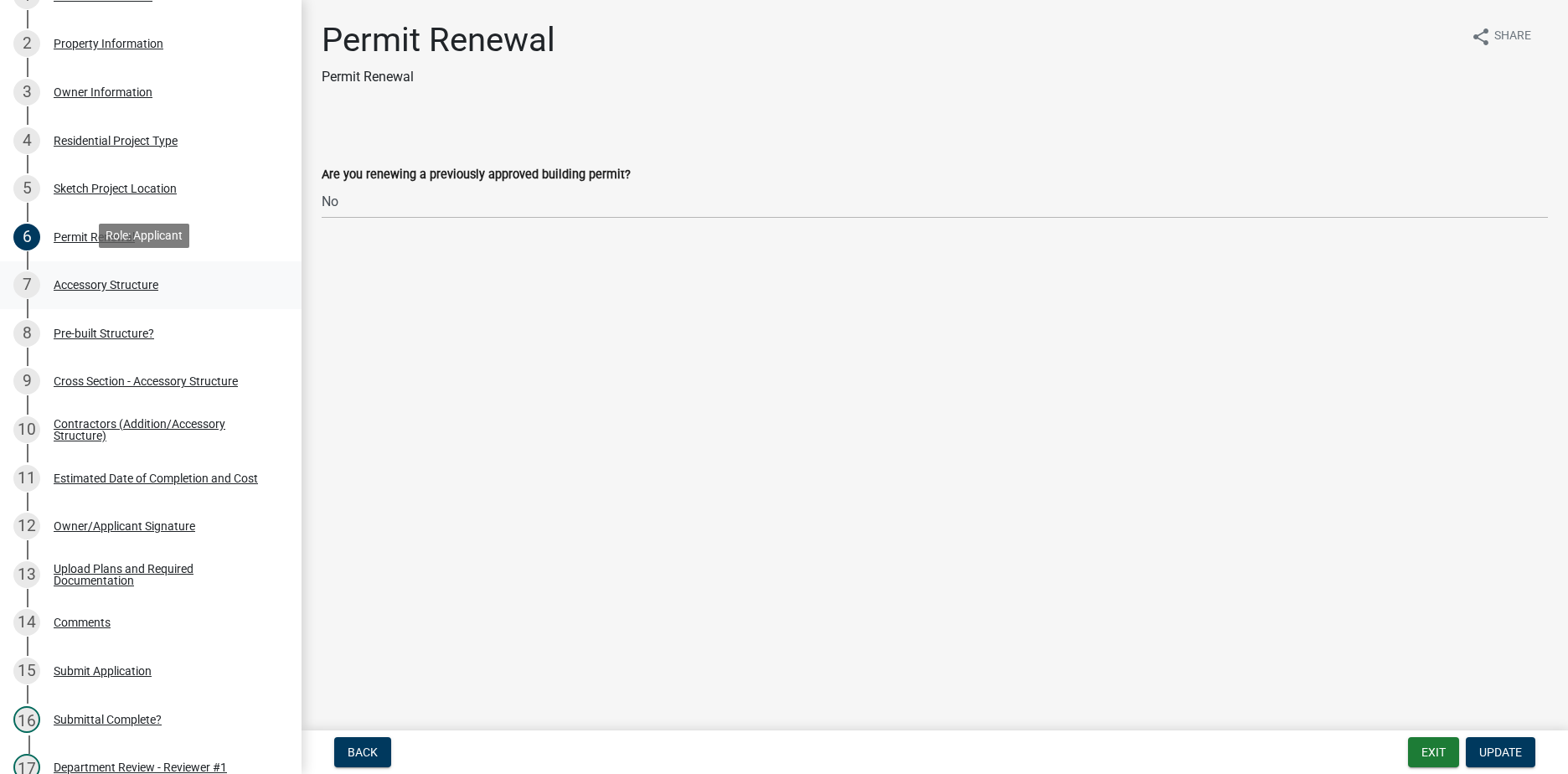
click at [108, 283] on div "Accessory Structure" at bounding box center [105, 284] width 105 height 11
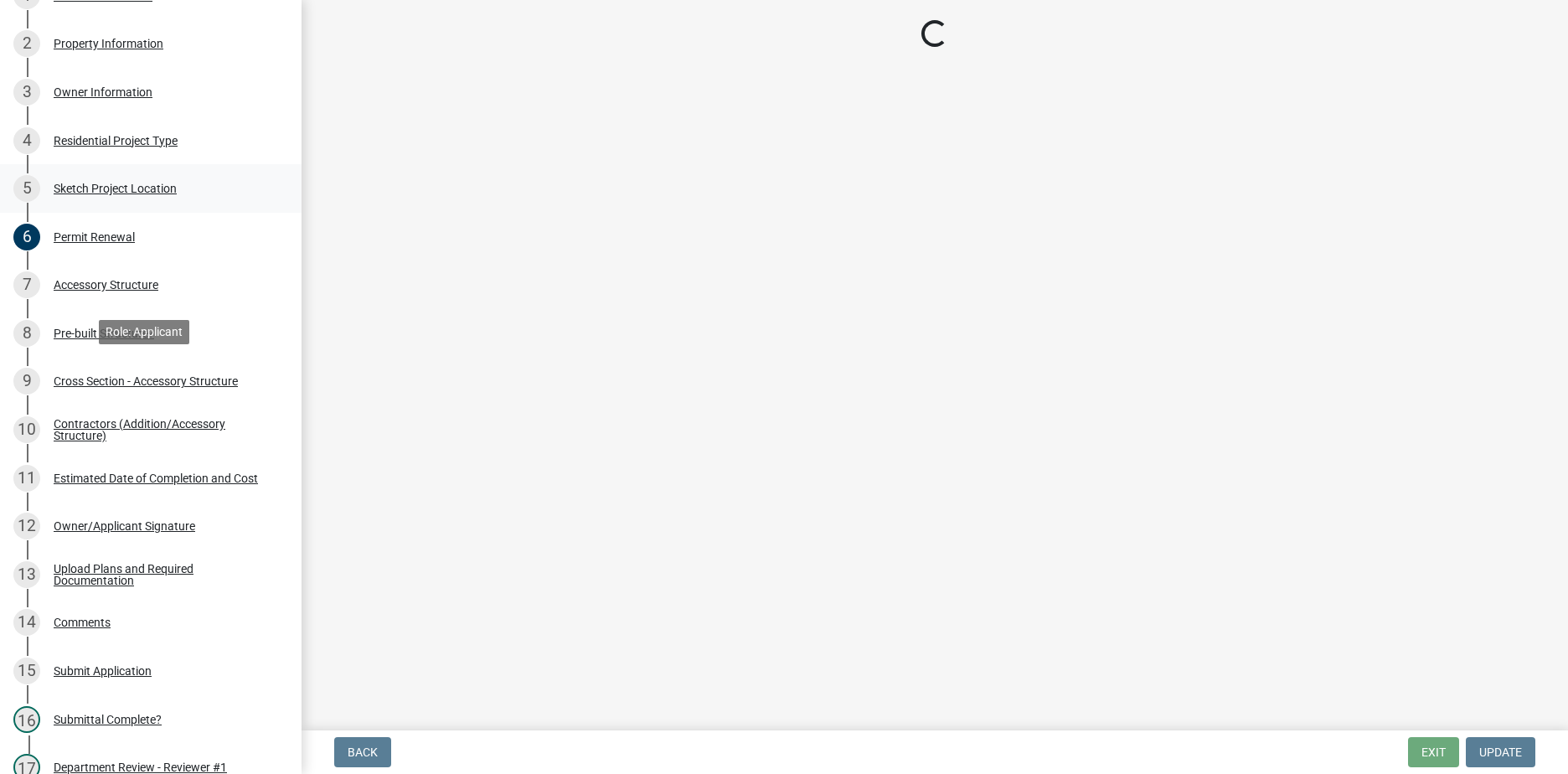
select select "4418f613-df8c-4351-93c7-487e9601c281"
select select "e88b1875-137a-4a9f-a5b6-d9cbc438664c"
select select "e290cb59-fde3-4413-9642-22cae6324ace"
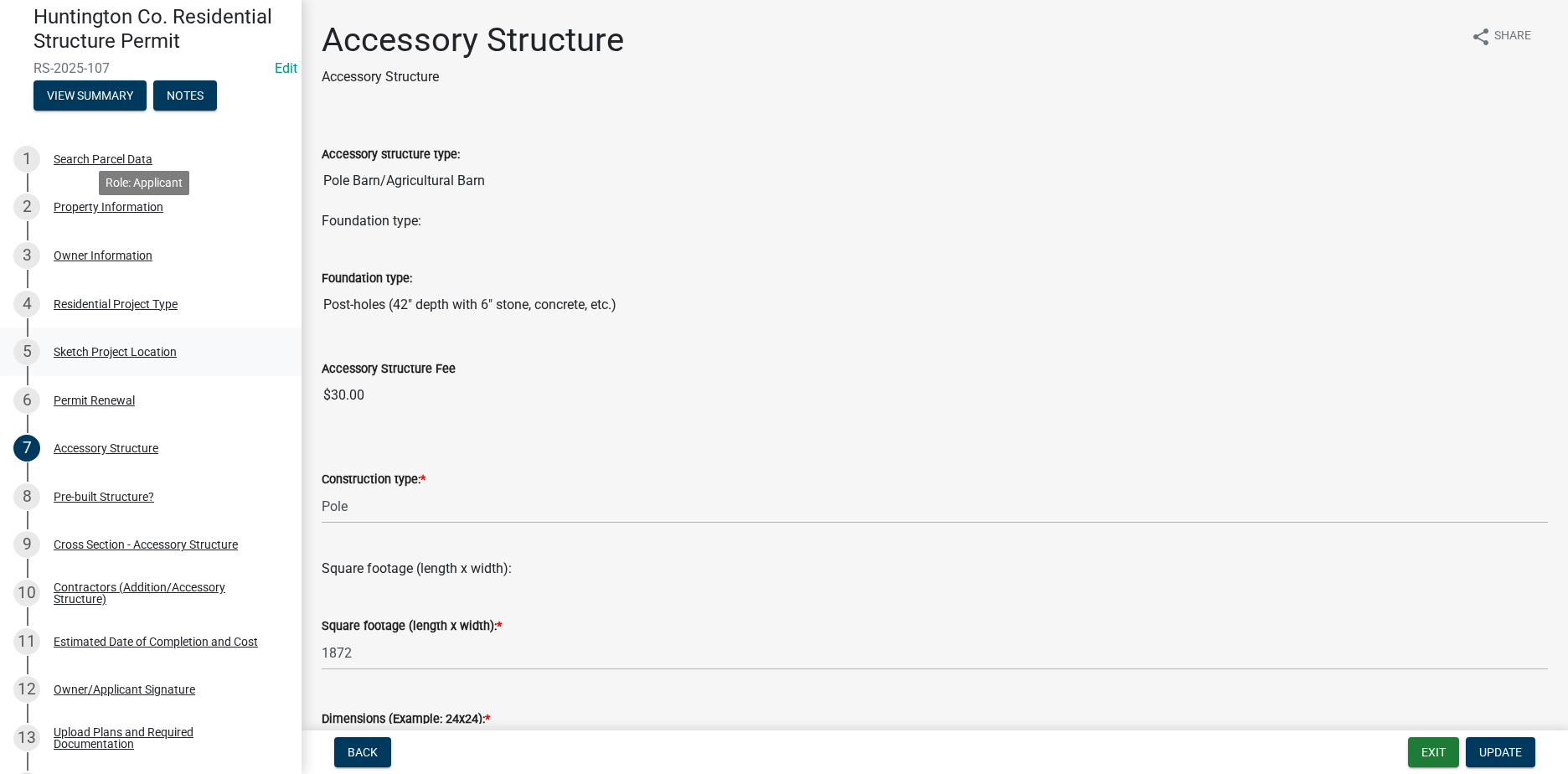
scroll to position [84, 0]
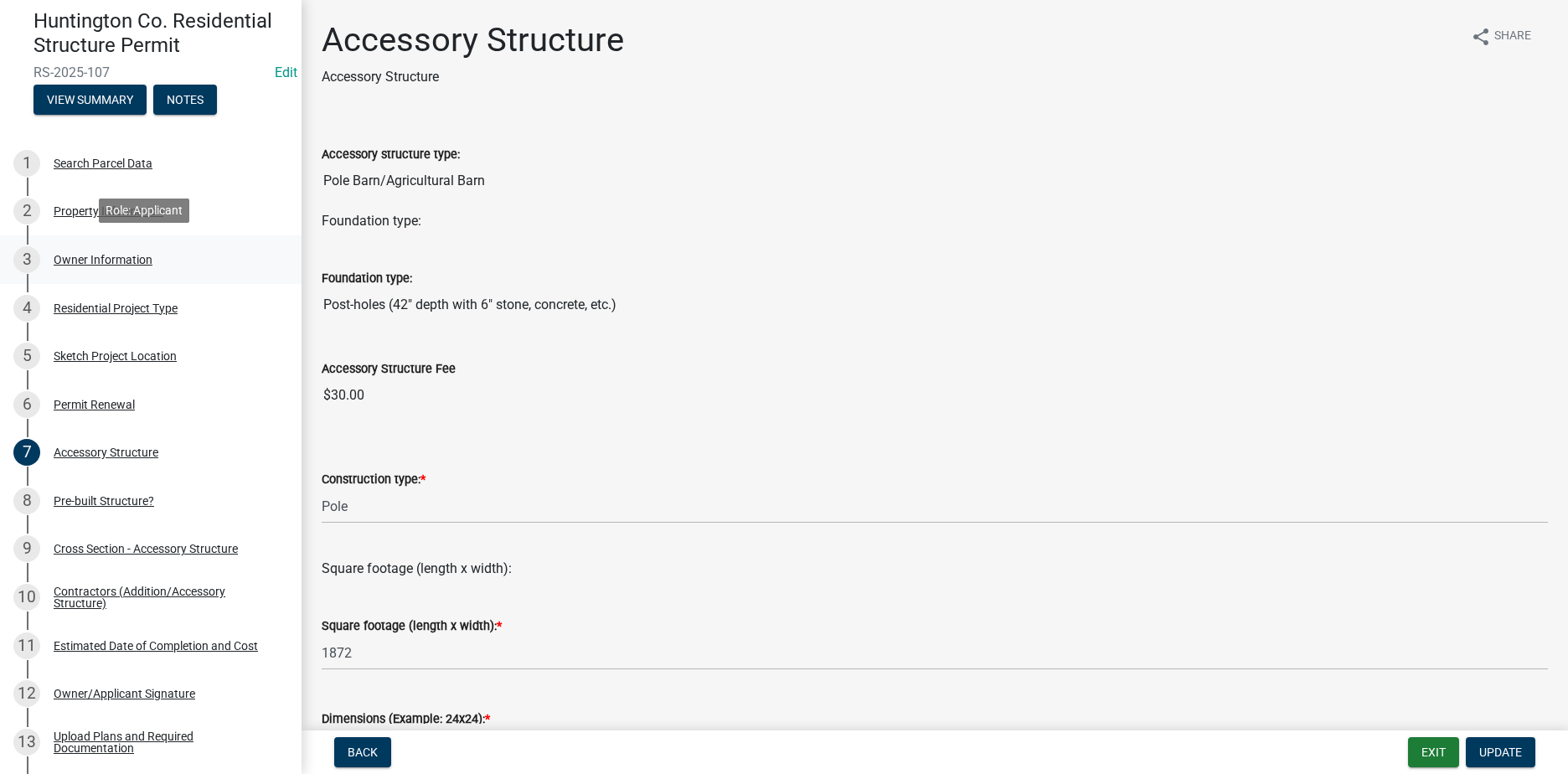
click at [104, 247] on div "3 Owner Information" at bounding box center [143, 259] width 261 height 26
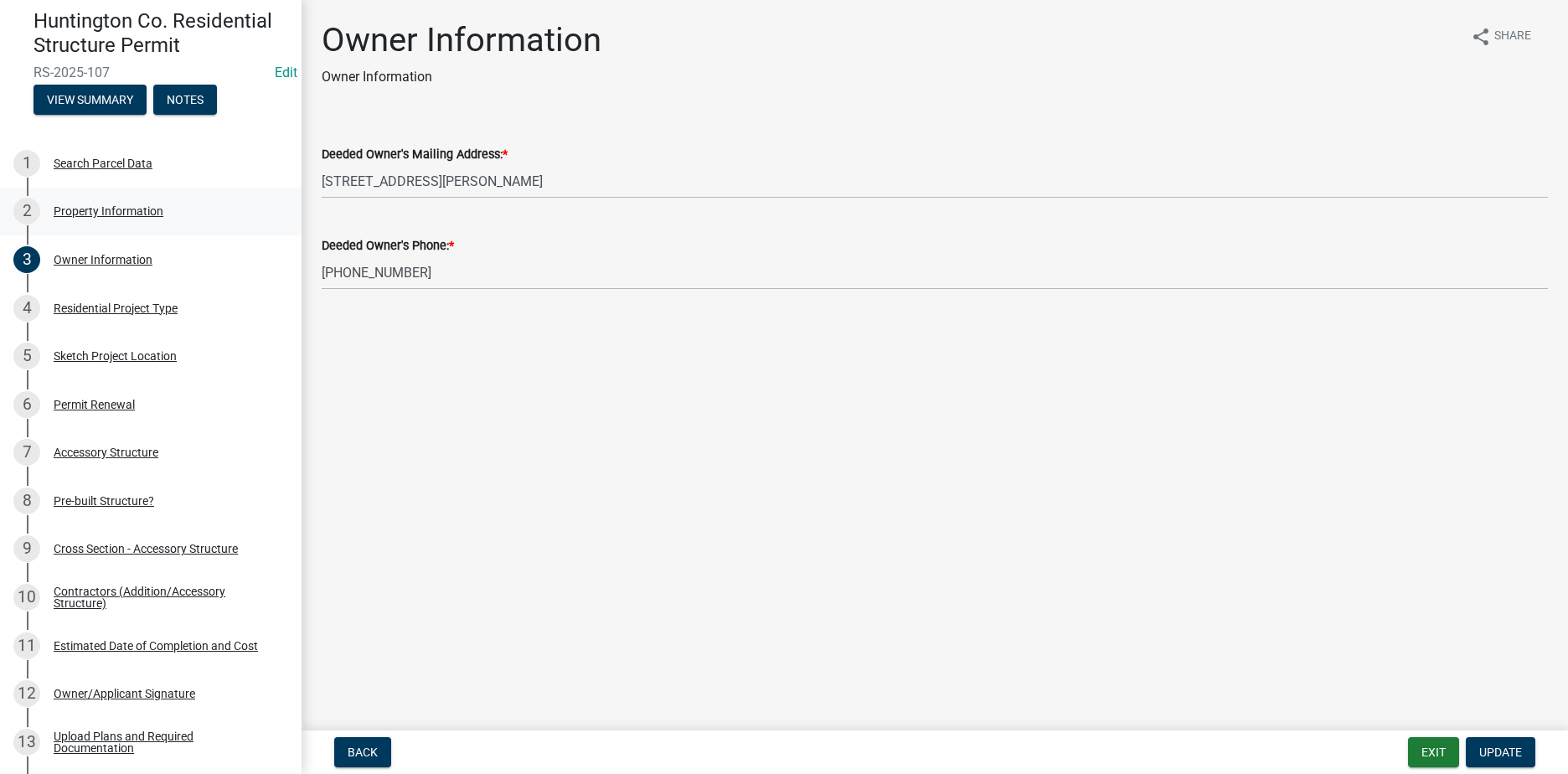
click at [128, 191] on link "2 Property Information" at bounding box center [151, 212] width 301 height 49
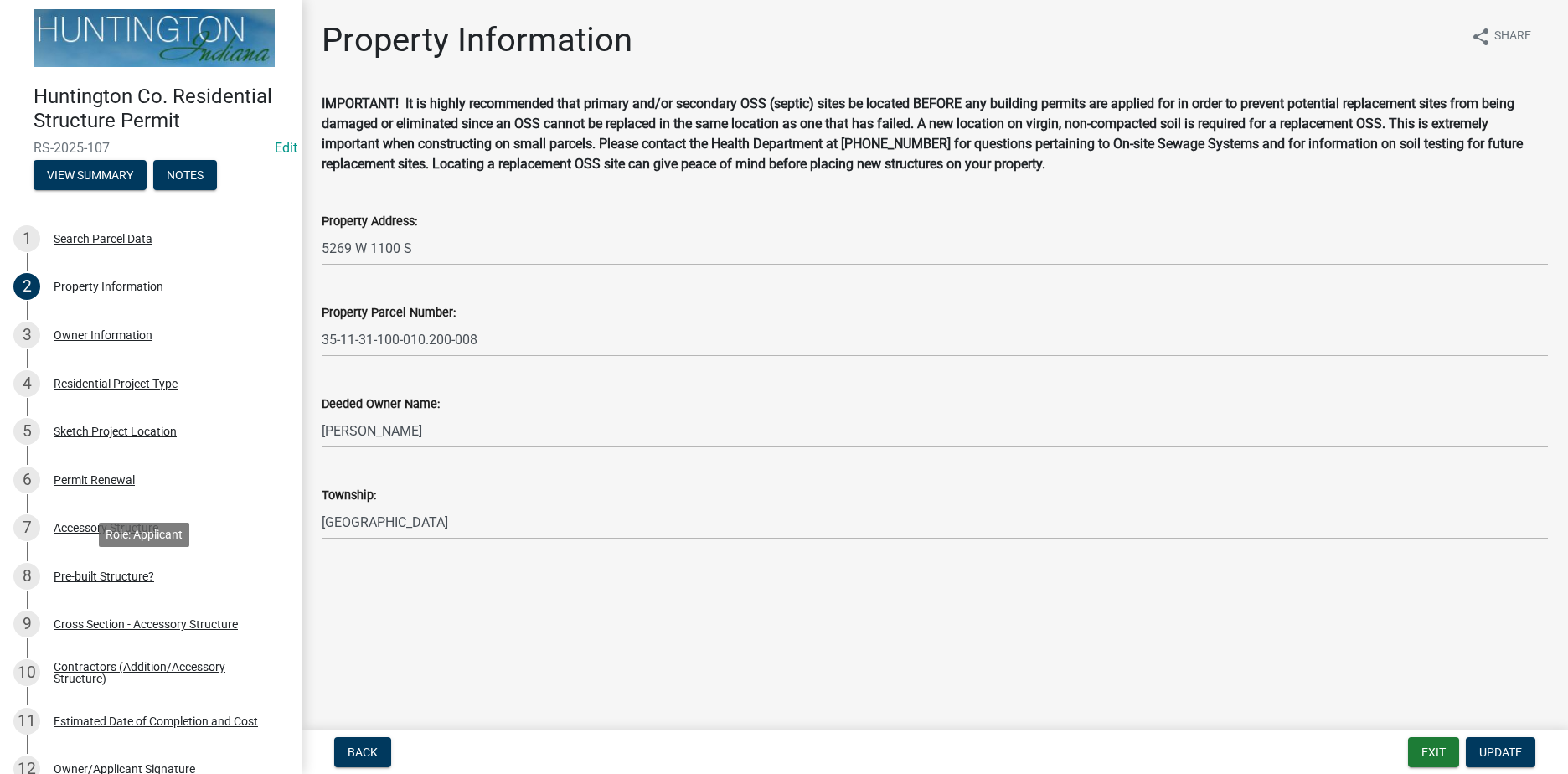
scroll to position [0, 0]
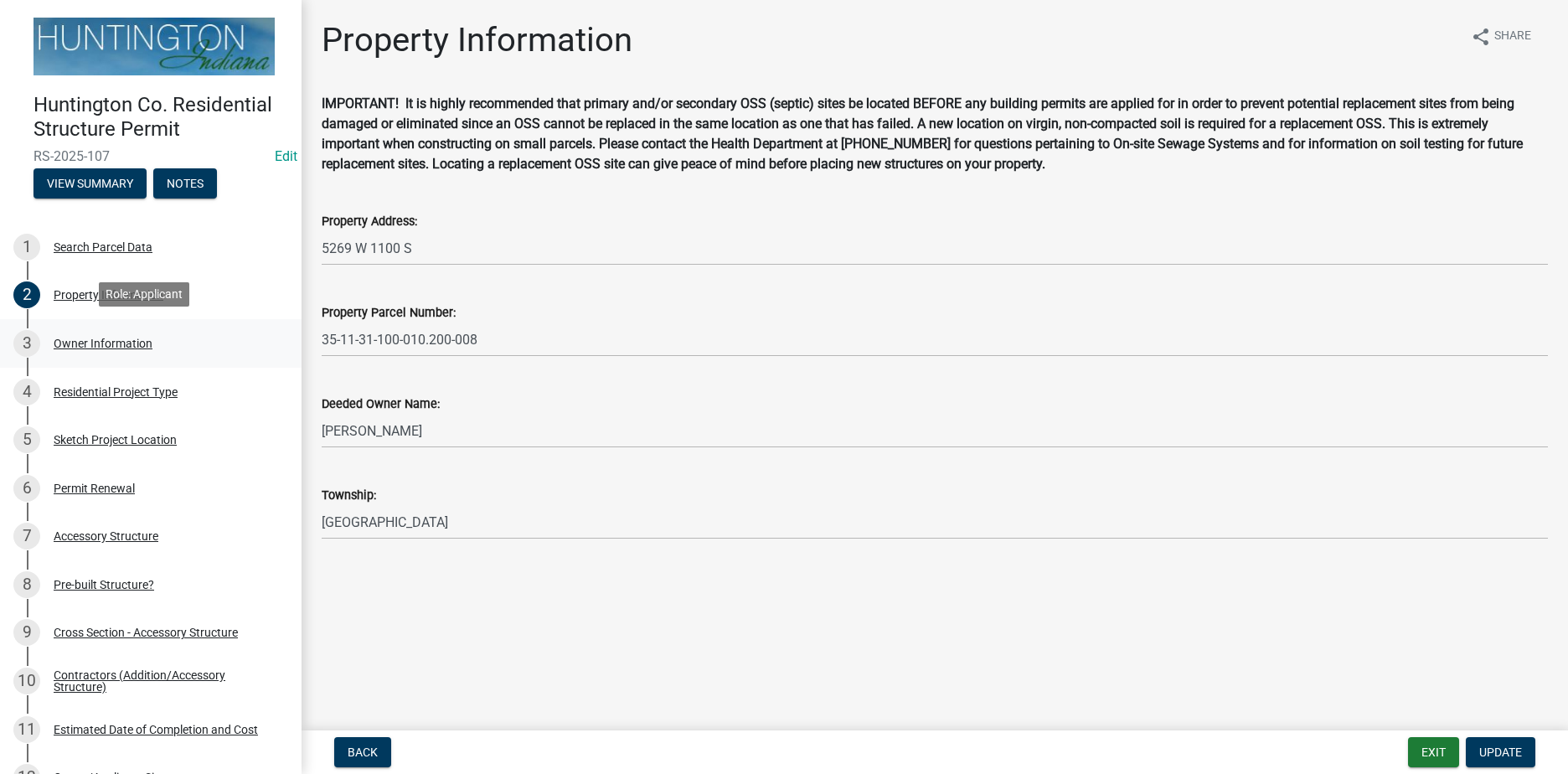
click at [125, 351] on div "3 Owner Information" at bounding box center [143, 343] width 261 height 26
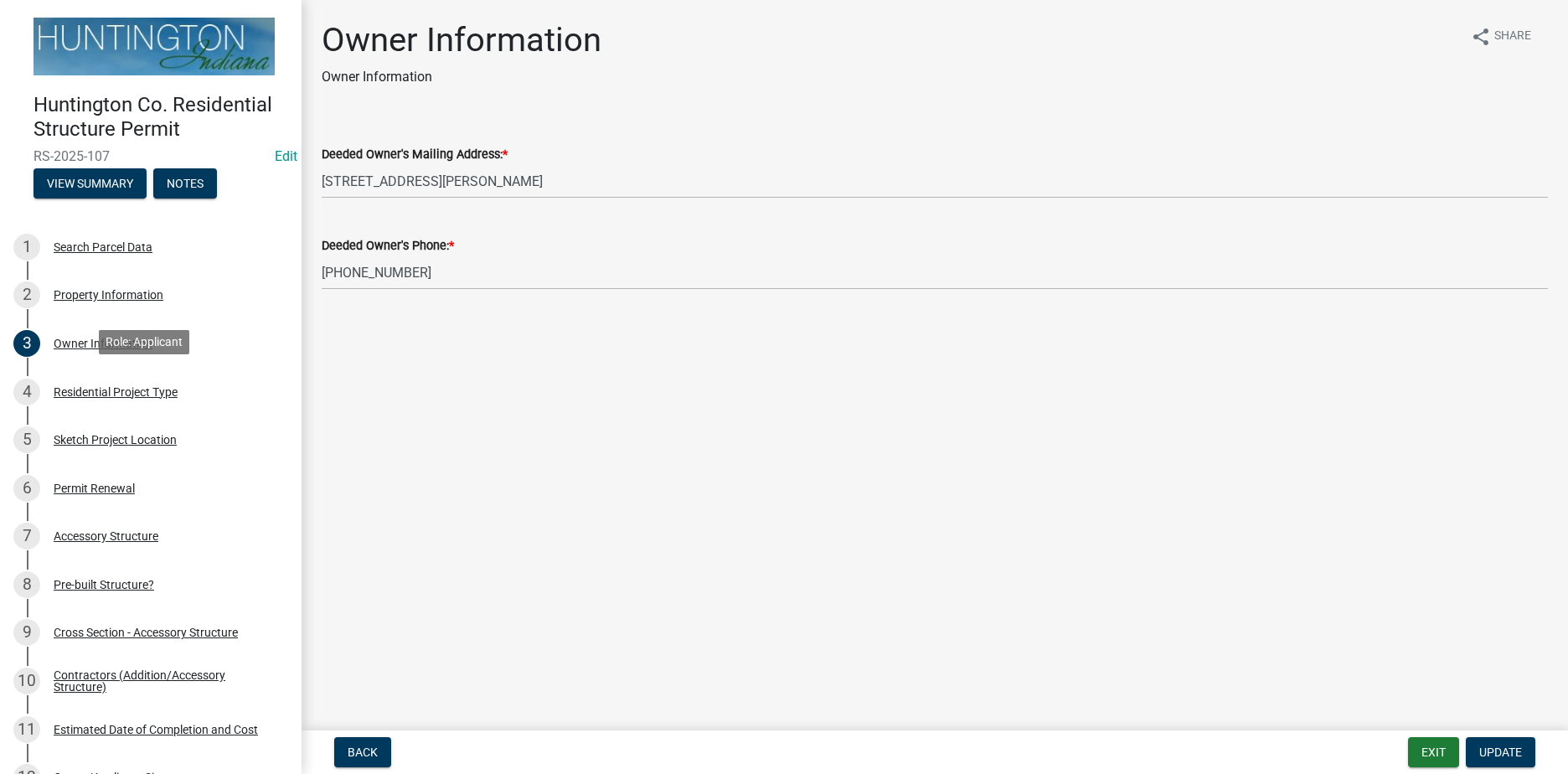
click at [103, 396] on div "4 Residential Project Type" at bounding box center [143, 392] width 261 height 26
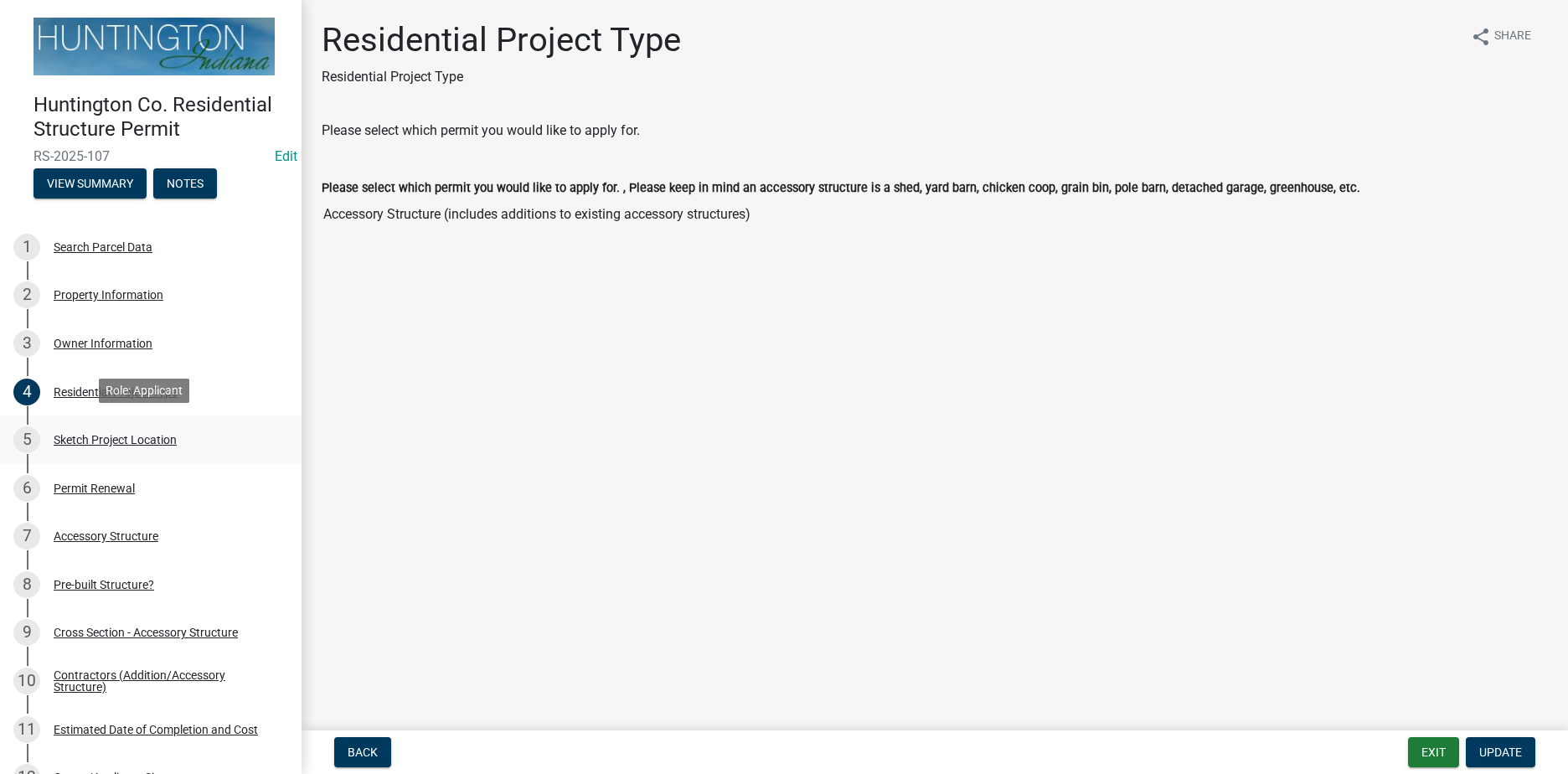
click at [123, 438] on div "Sketch Project Location" at bounding box center [115, 440] width 123 height 11
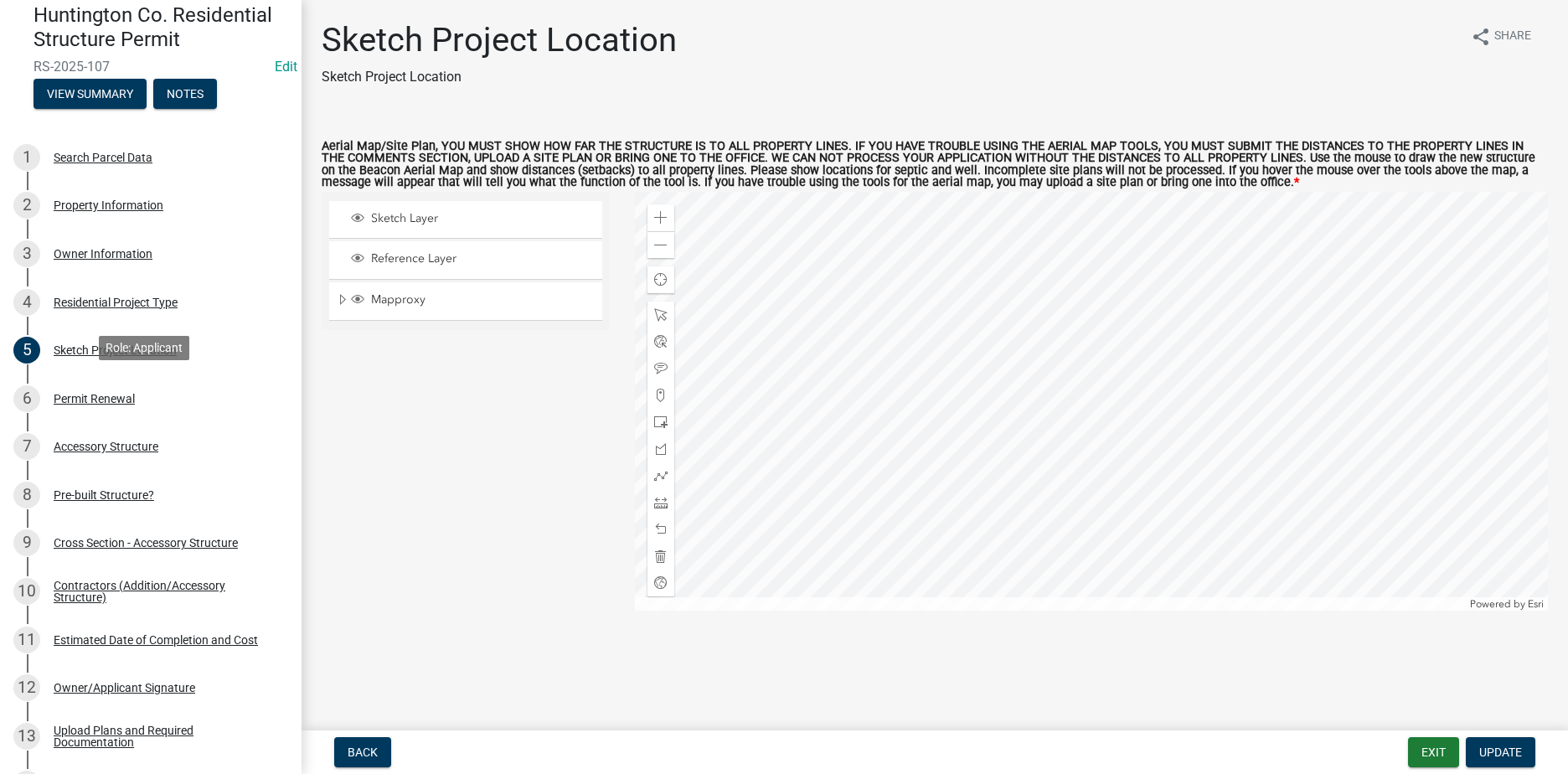
scroll to position [168, 0]
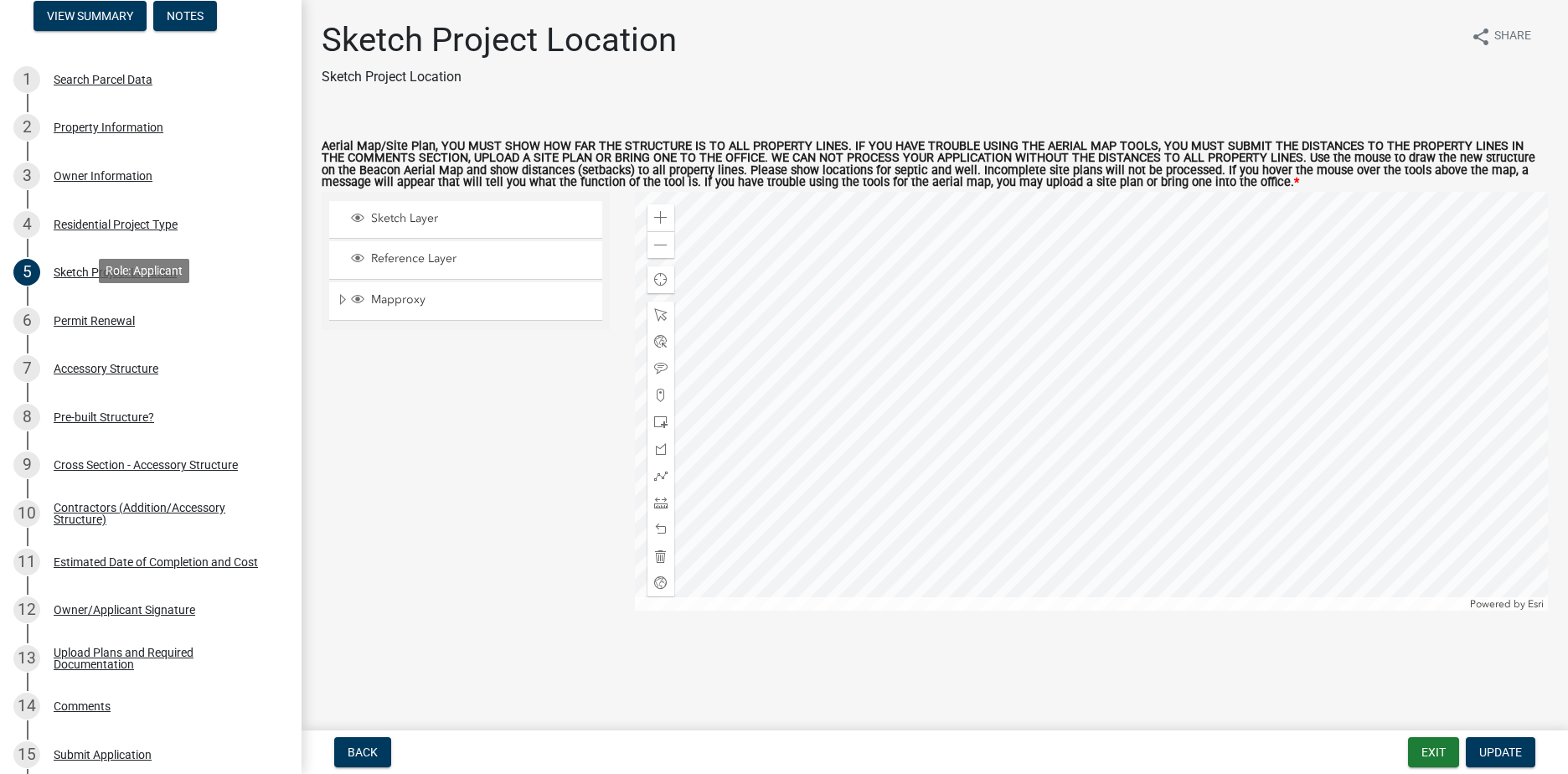
click at [132, 314] on div "Permit Renewal" at bounding box center [94, 320] width 81 height 11
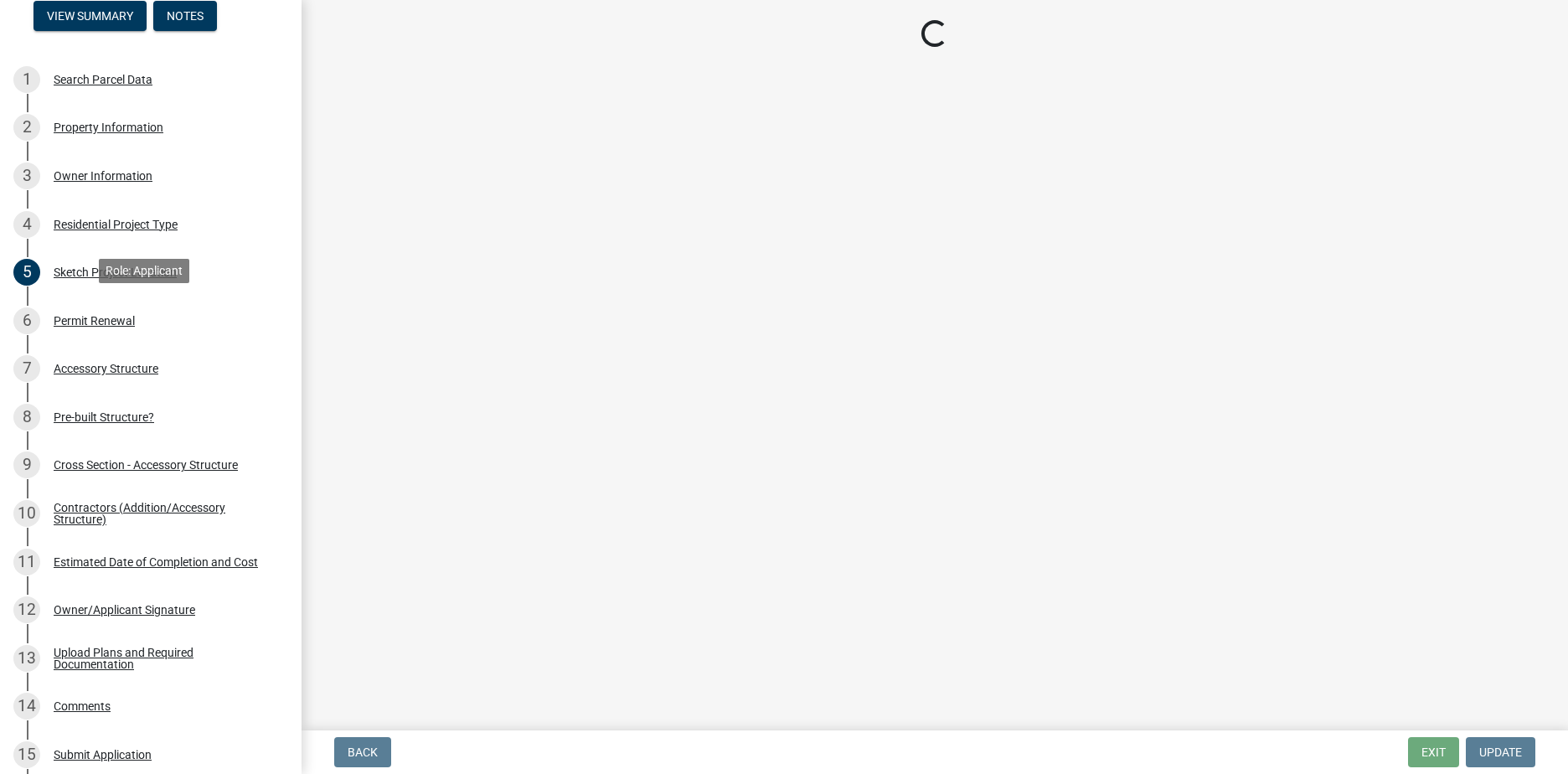
select select "7022fa2c-6c9f-4a5e-8d19-47b221a2a07d"
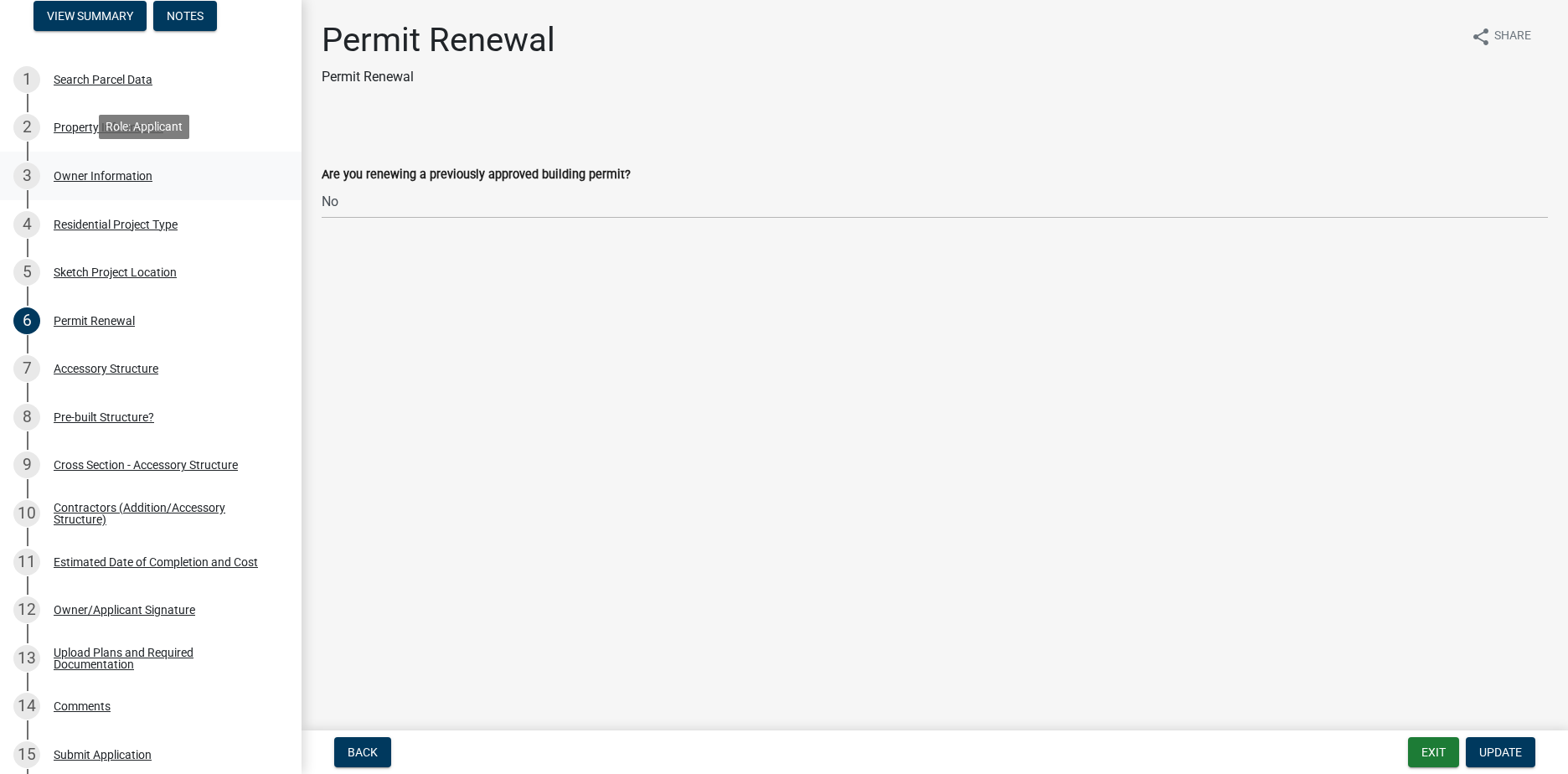
click at [93, 175] on div "Owner Information" at bounding box center [103, 176] width 99 height 11
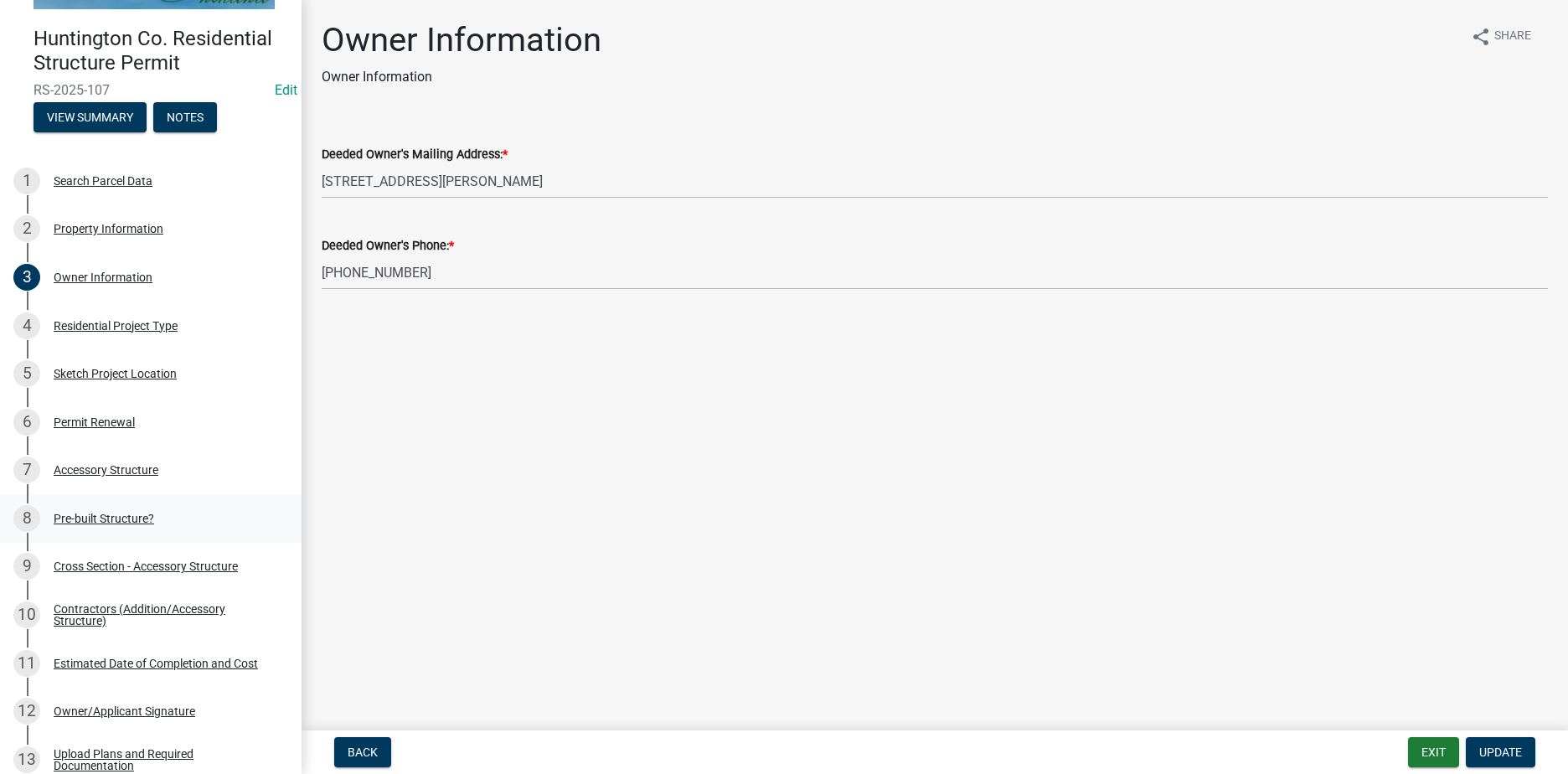
scroll to position [0, 0]
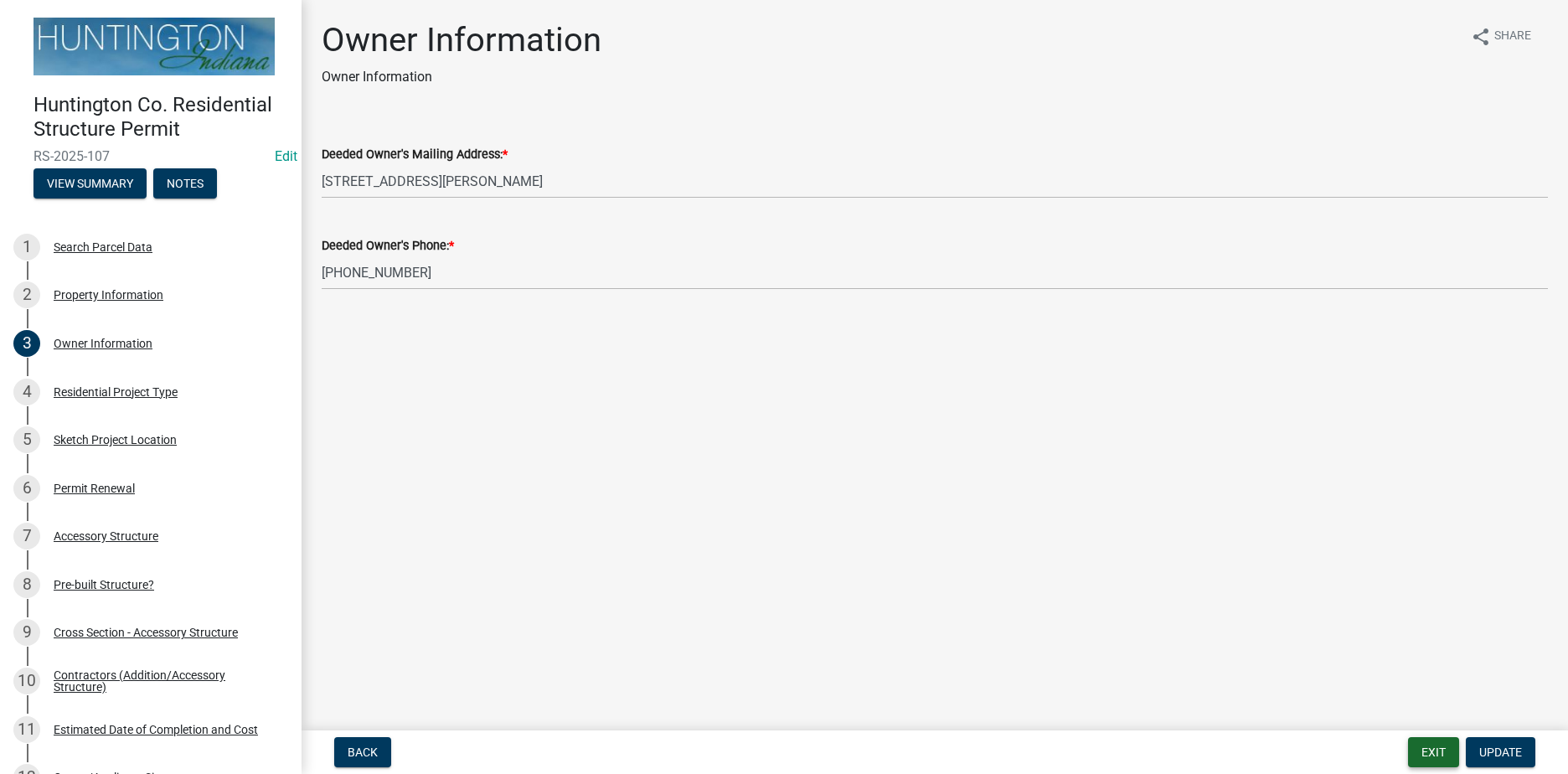
click at [1426, 752] on button "Exit" at bounding box center [1433, 752] width 51 height 30
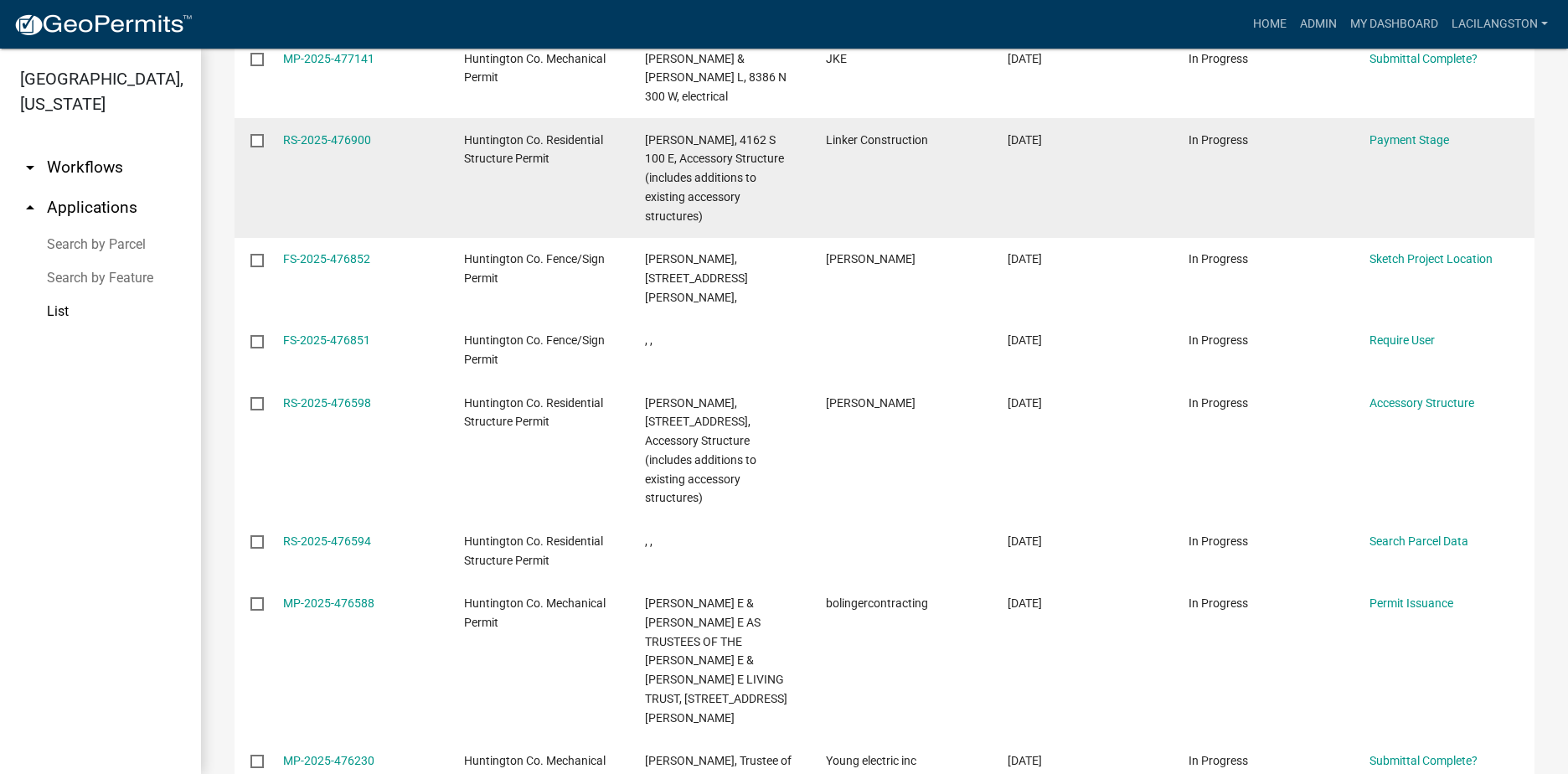
scroll to position [693, 0]
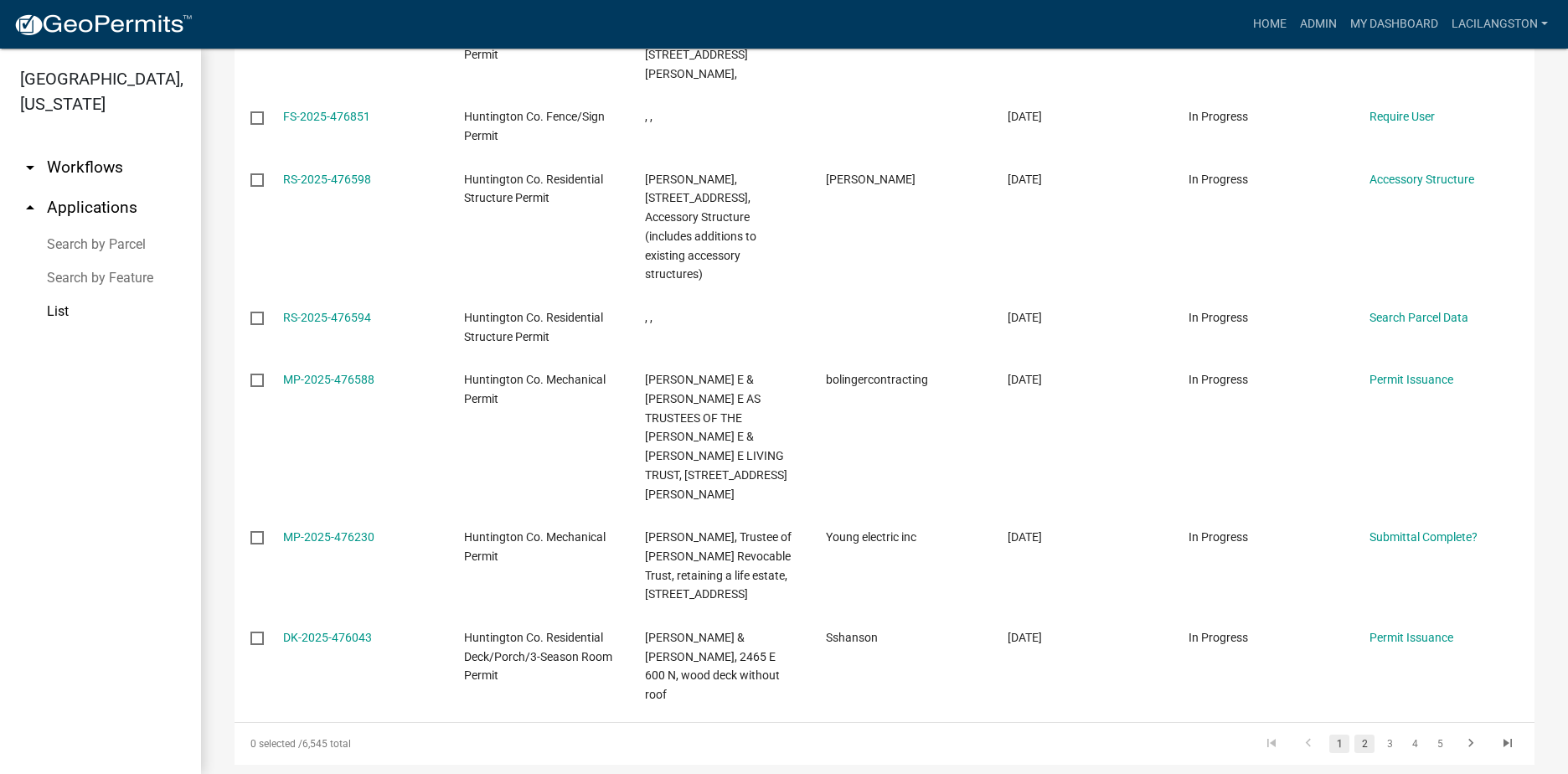
click at [1354, 734] on link "2" at bounding box center [1364, 744] width 20 height 19
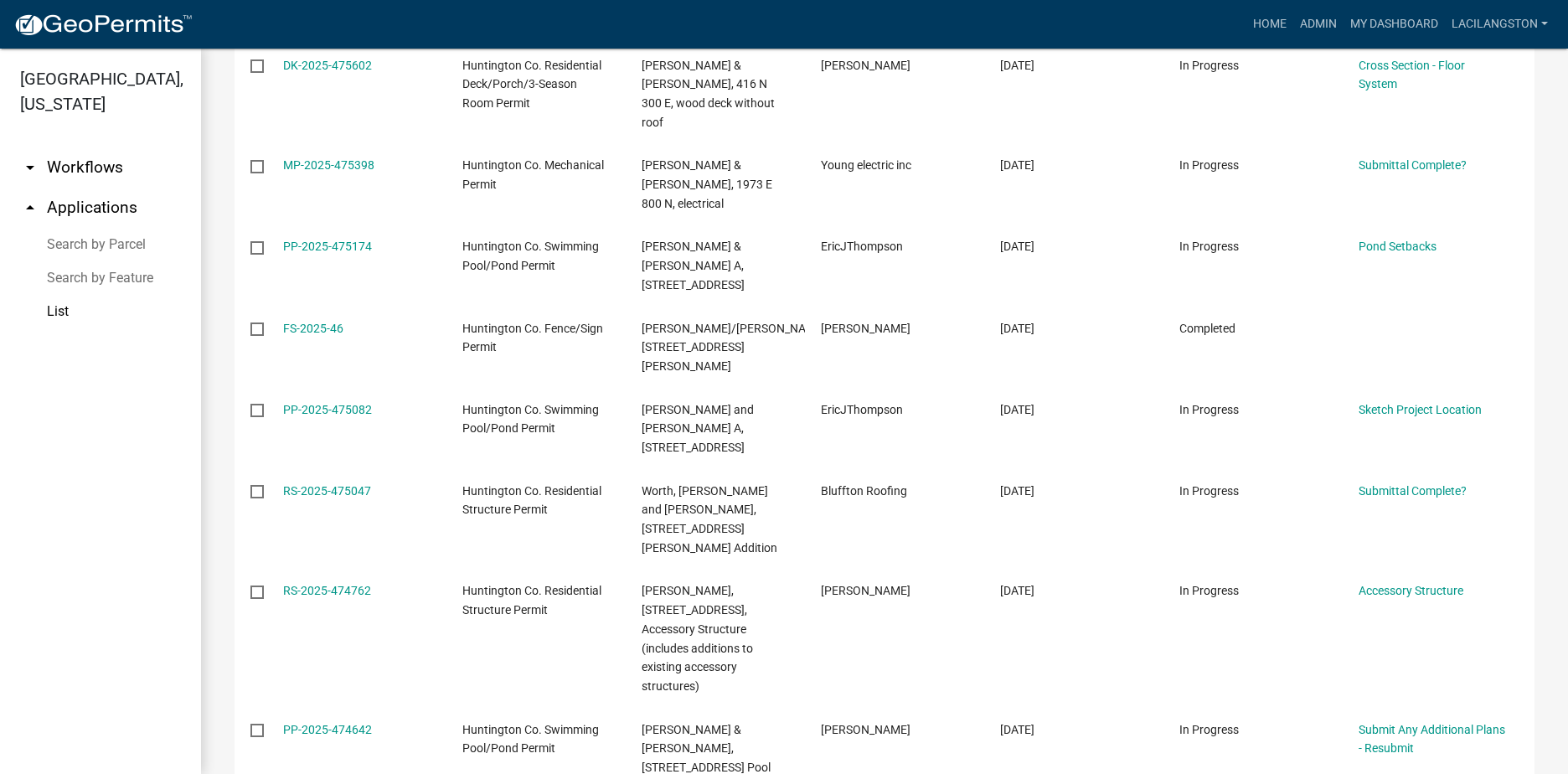
scroll to position [484, 0]
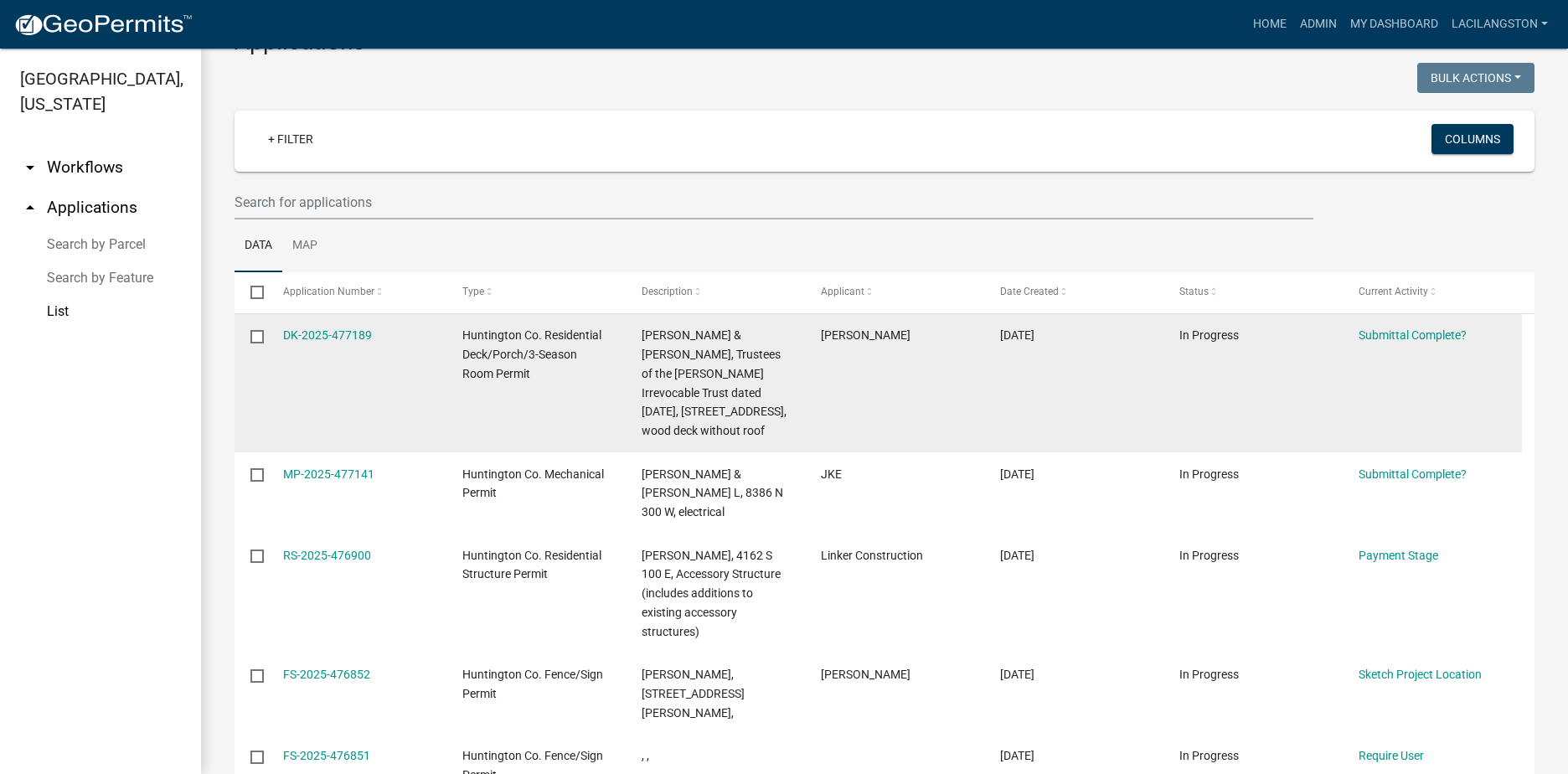
scroll to position [84, 0]
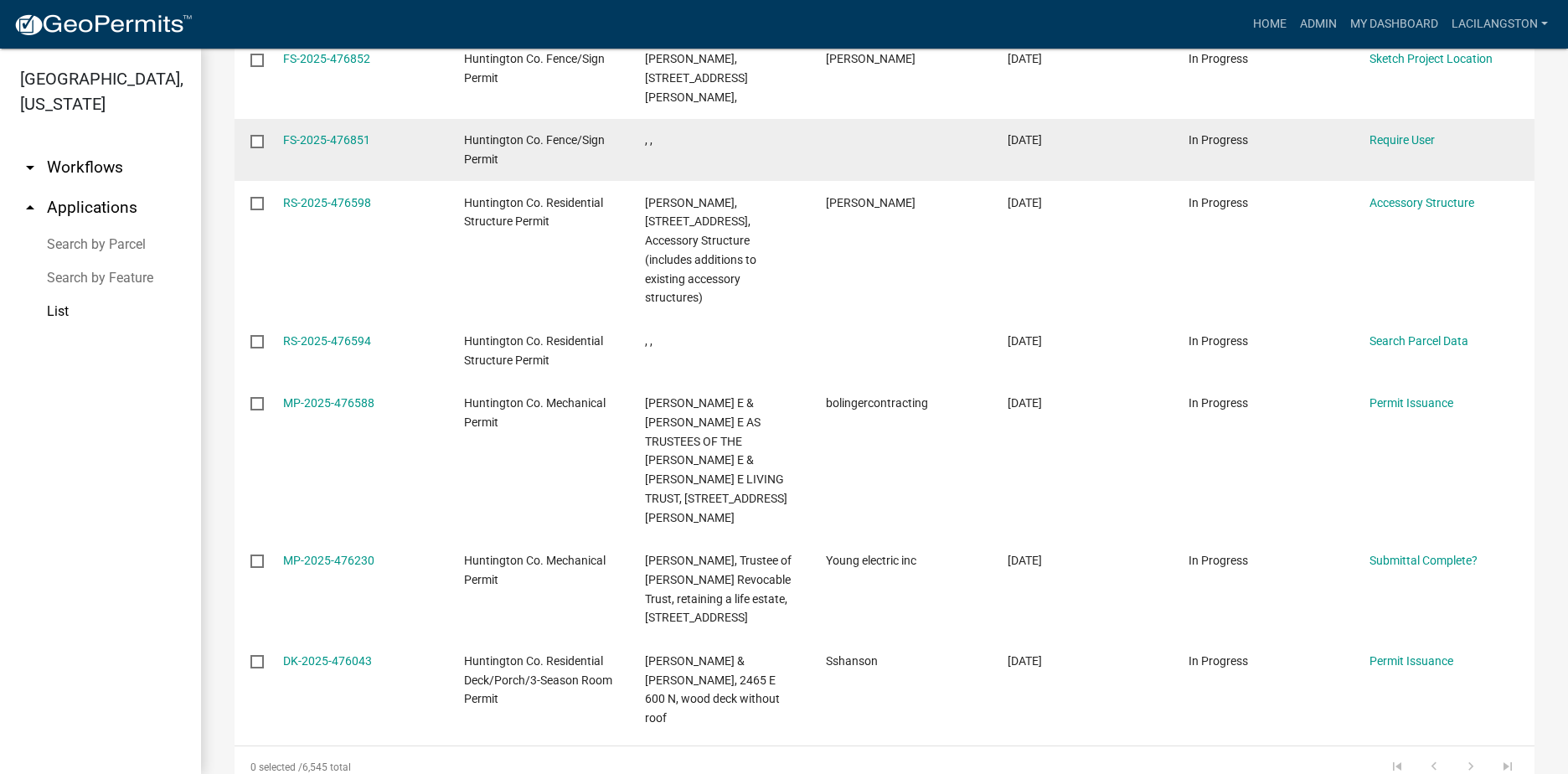
scroll to position [693, 0]
